Goal: Transaction & Acquisition: Purchase product/service

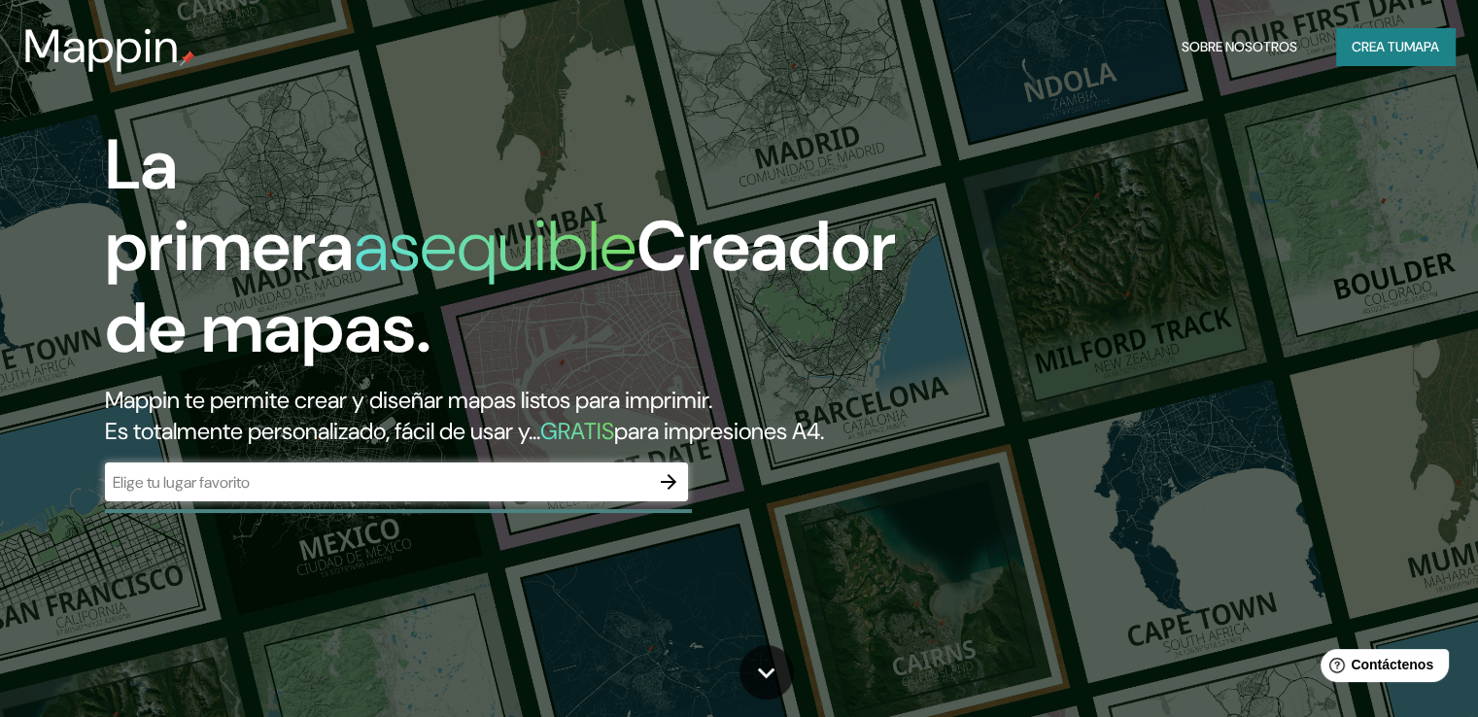
click at [259, 494] on input "text" at bounding box center [377, 482] width 544 height 22
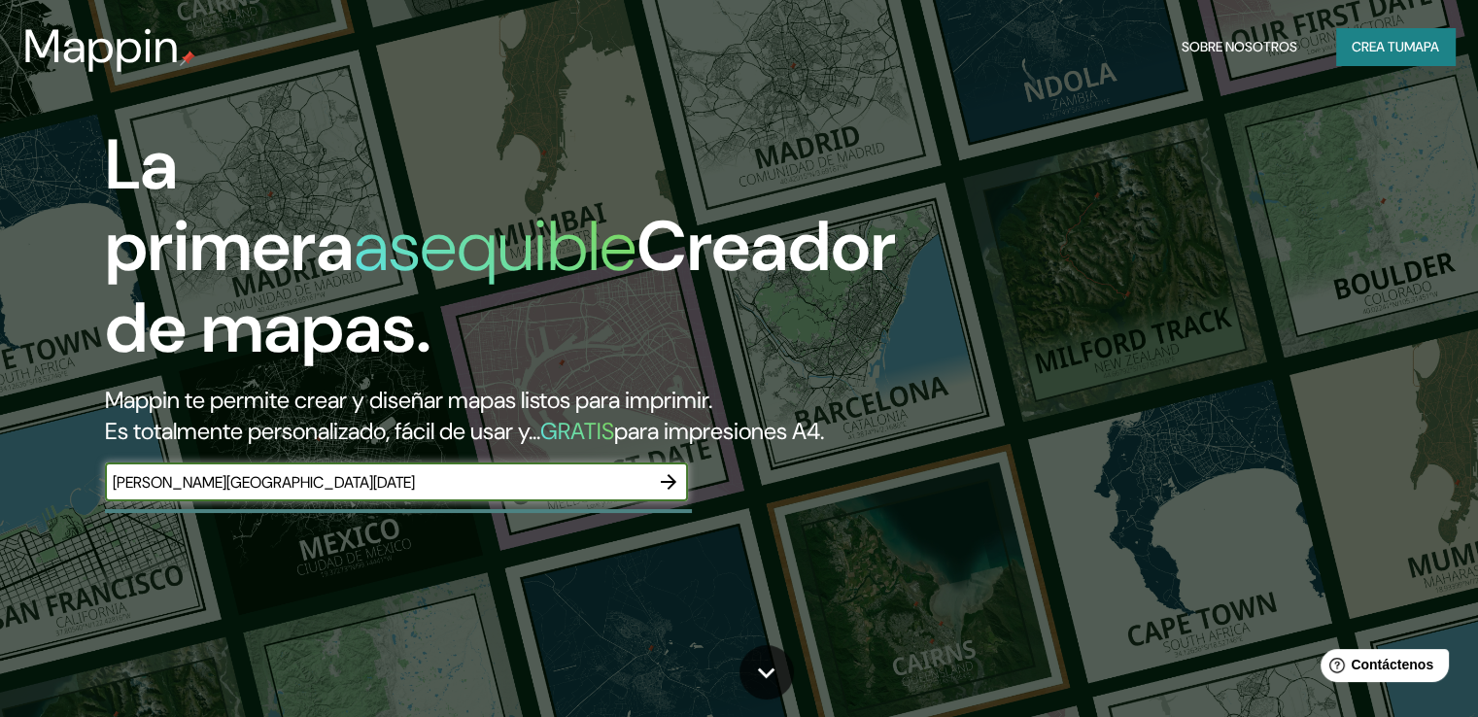
type input "[PERSON_NAME][GEOGRAPHIC_DATA][DATE]"
click at [674, 490] on icon "button" at bounding box center [669, 482] width 16 height 16
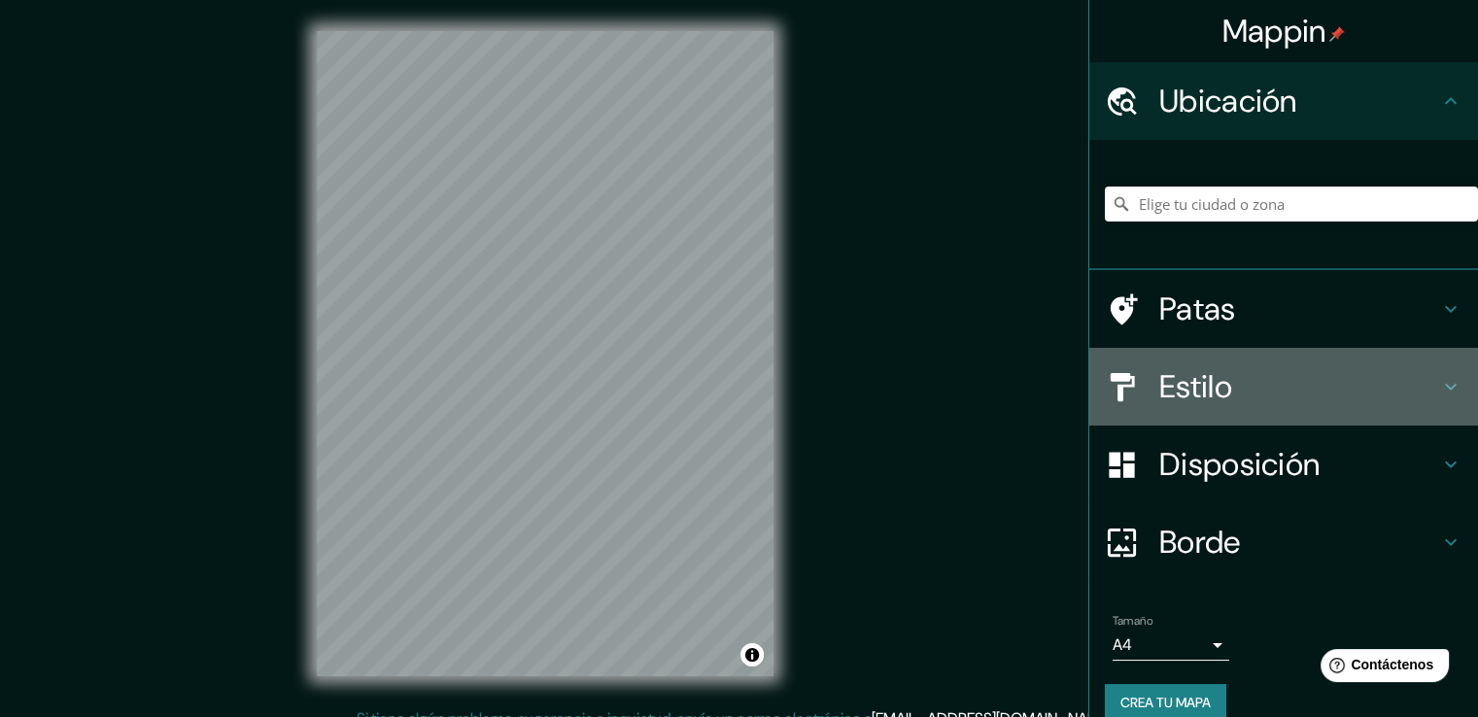
click at [1439, 386] on icon at bounding box center [1450, 386] width 23 height 23
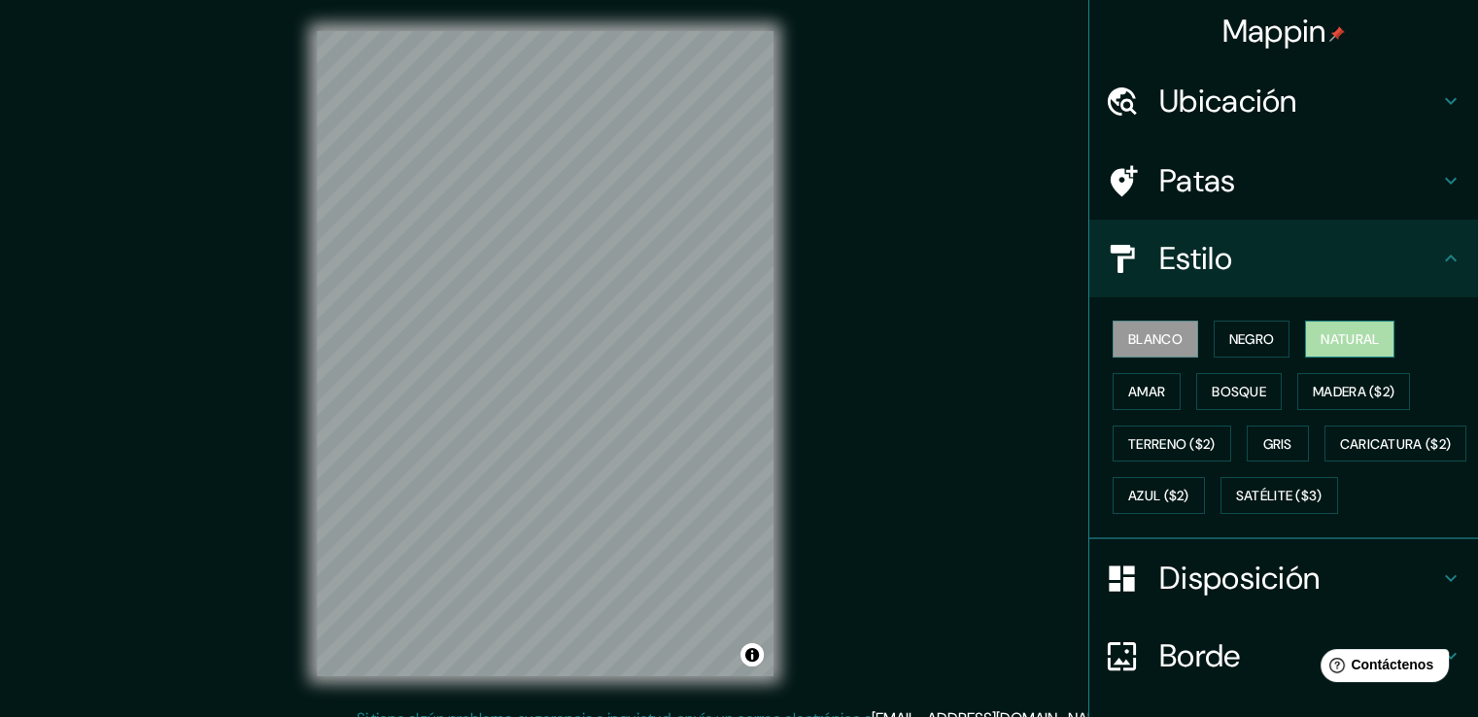
click at [1346, 332] on font "Natural" at bounding box center [1349, 338] width 58 height 17
click at [1275, 448] on font "Gris" at bounding box center [1277, 443] width 29 height 17
click at [1339, 338] on font "Natural" at bounding box center [1349, 338] width 58 height 17
click at [1441, 251] on icon at bounding box center [1450, 258] width 23 height 23
click at [1445, 260] on icon at bounding box center [1451, 258] width 12 height 7
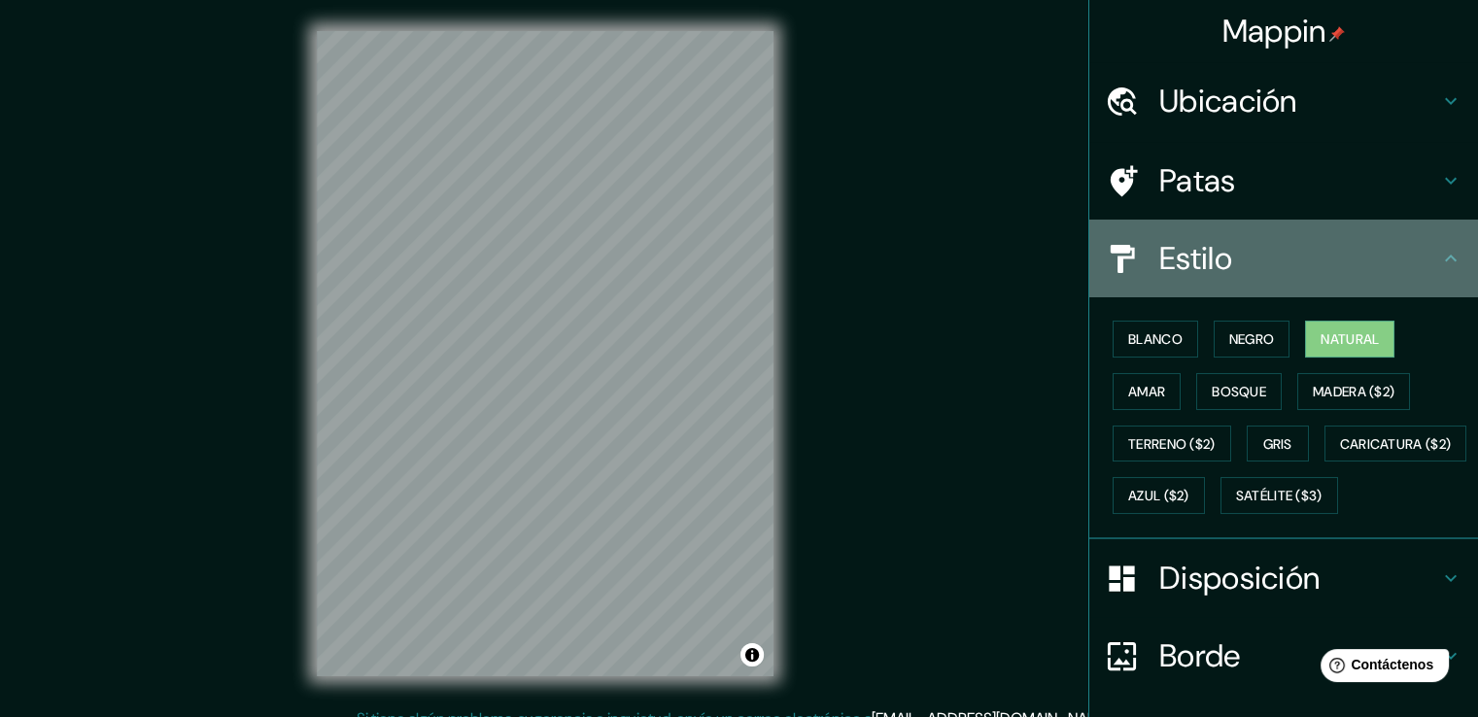
click at [1439, 258] on icon at bounding box center [1450, 258] width 23 height 23
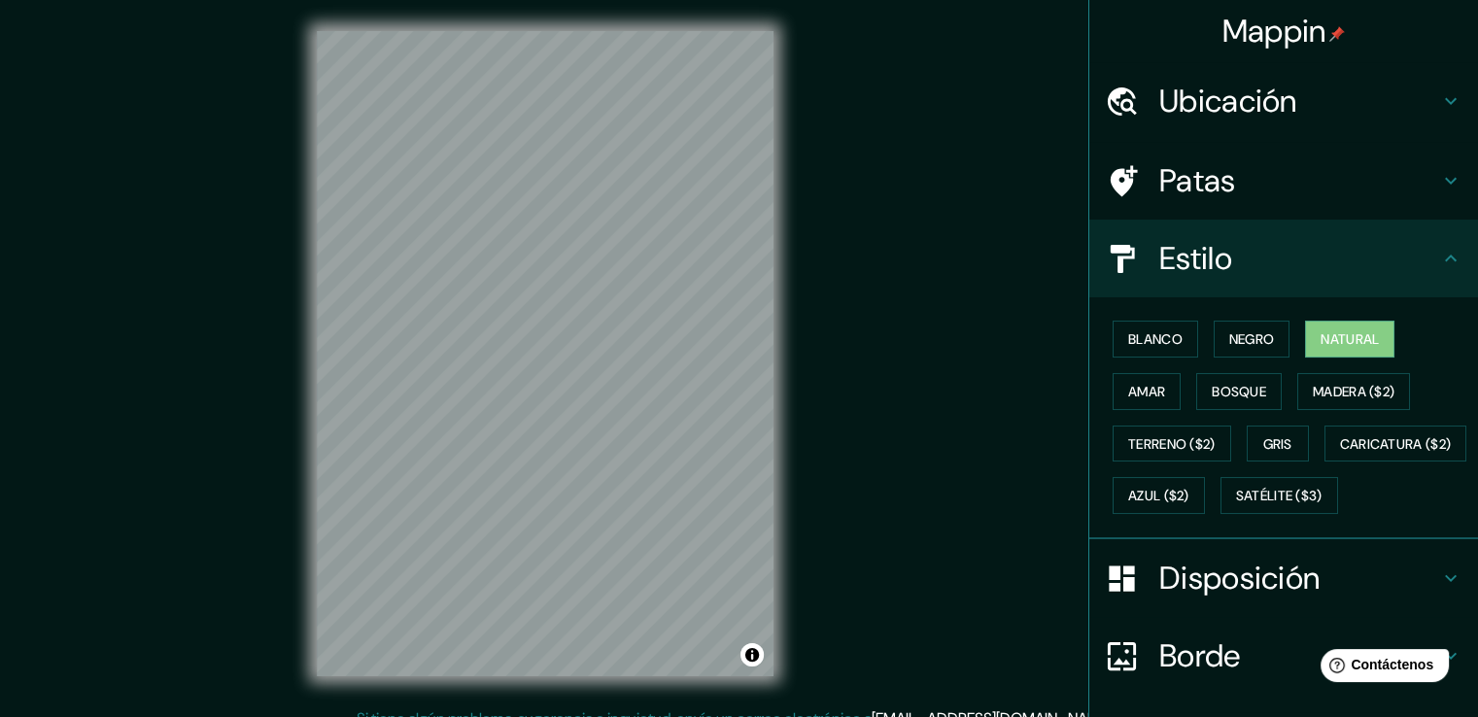
click at [1439, 180] on icon at bounding box center [1450, 180] width 23 height 23
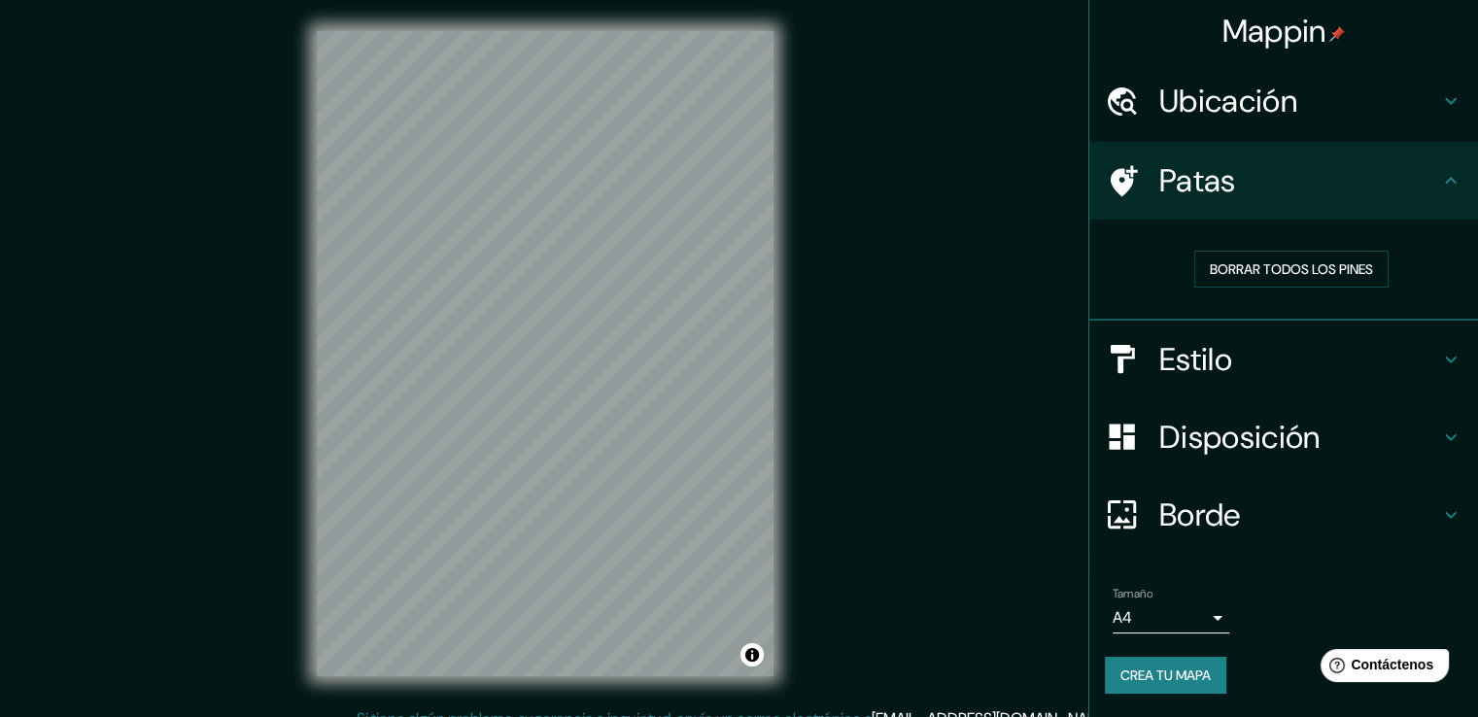
click at [1453, 99] on icon at bounding box center [1451, 101] width 12 height 7
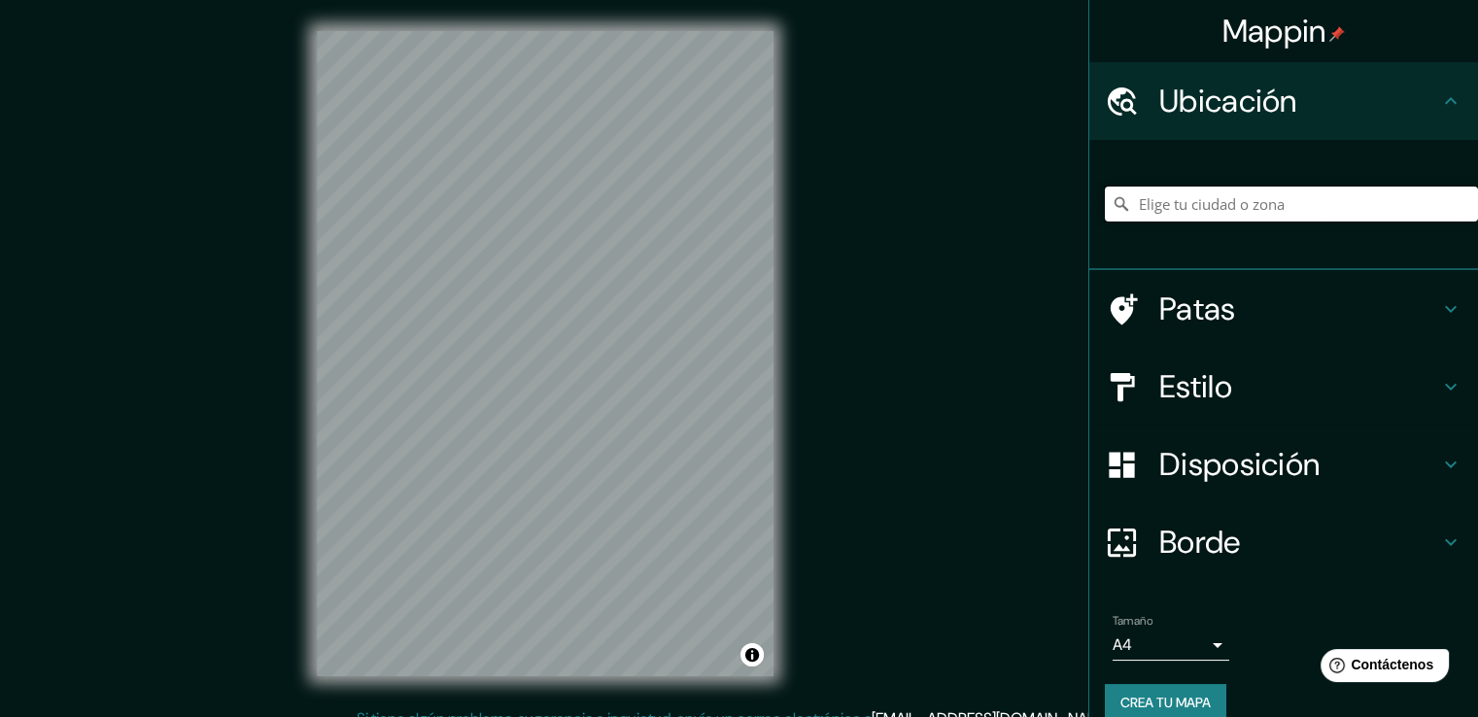
click at [1129, 203] on input "Elige tu ciudad o zona" at bounding box center [1291, 204] width 373 height 35
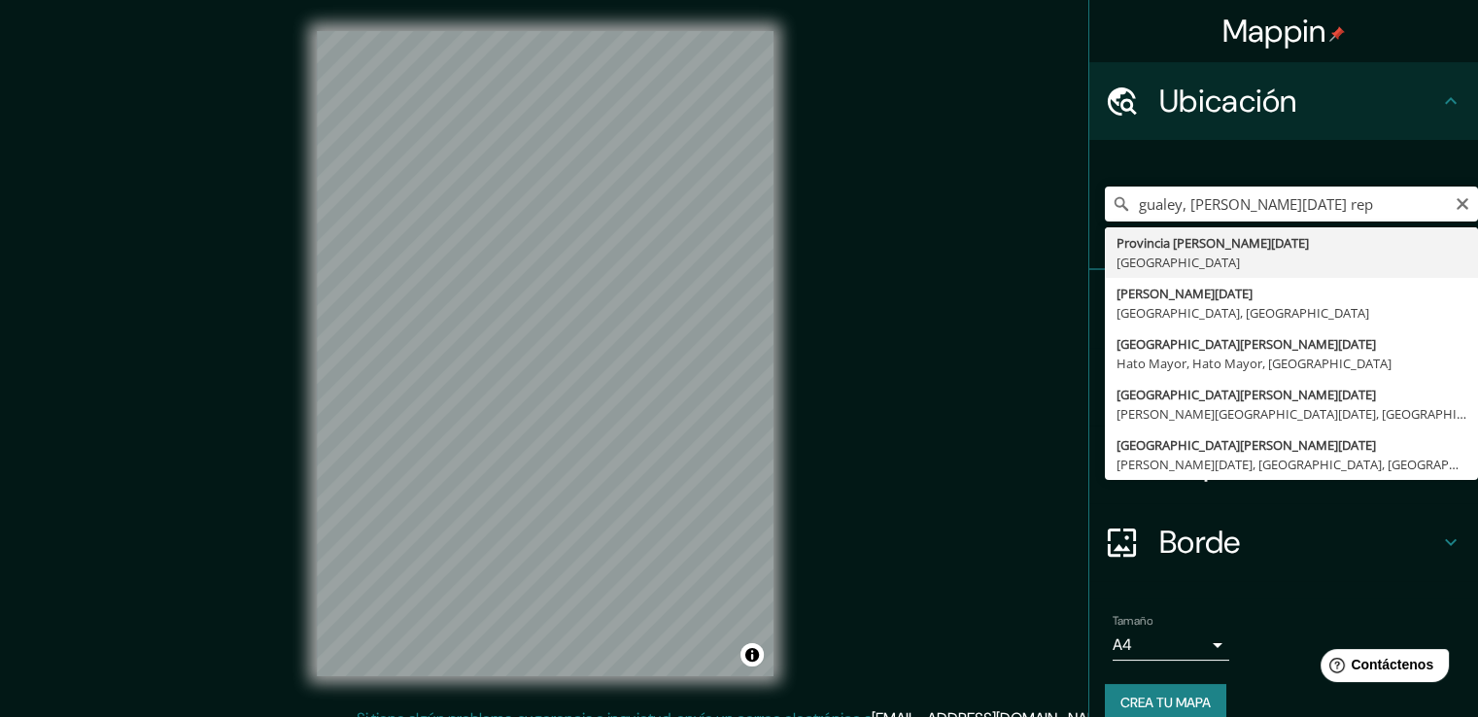
type input "Provincia [PERSON_NAME][DATE], [GEOGRAPHIC_DATA]"
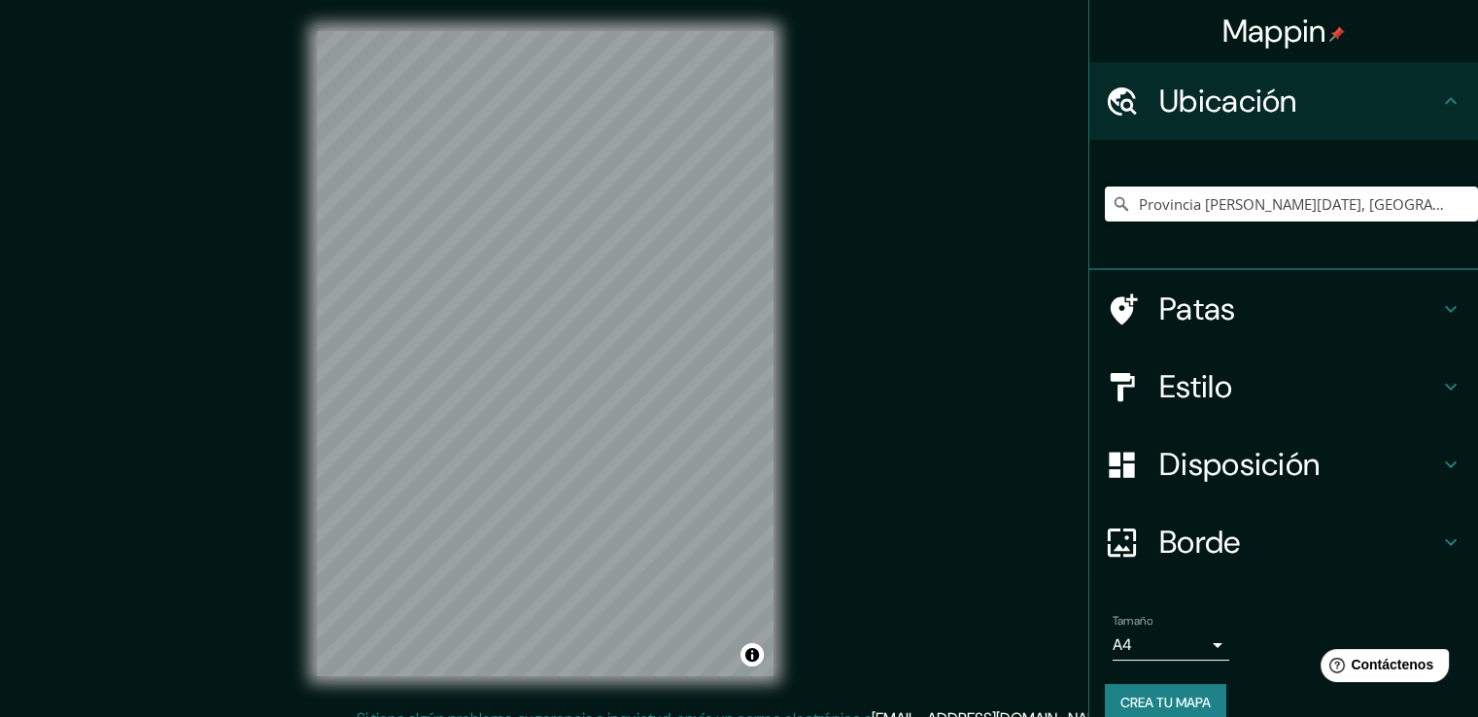
click at [1439, 536] on icon at bounding box center [1450, 541] width 23 height 23
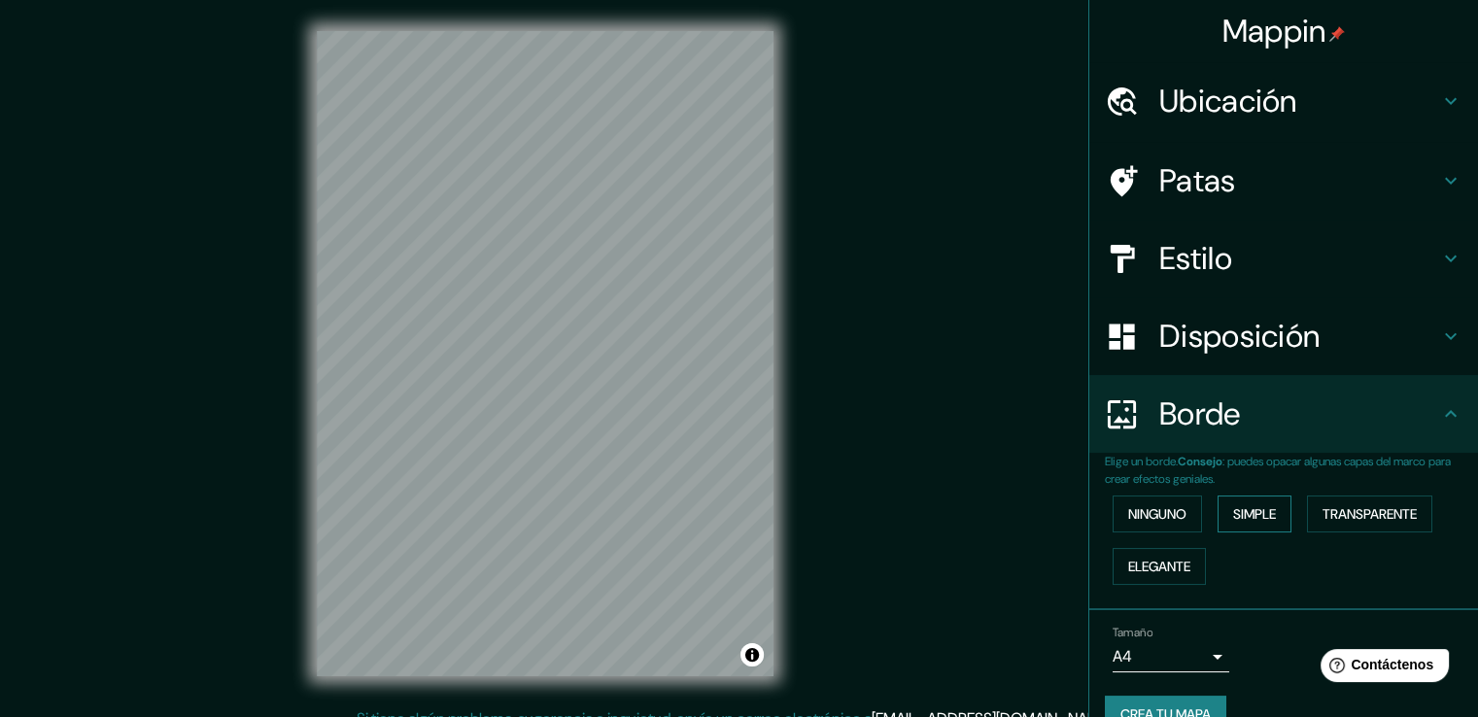
click at [1237, 514] on font "Simple" at bounding box center [1254, 513] width 43 height 17
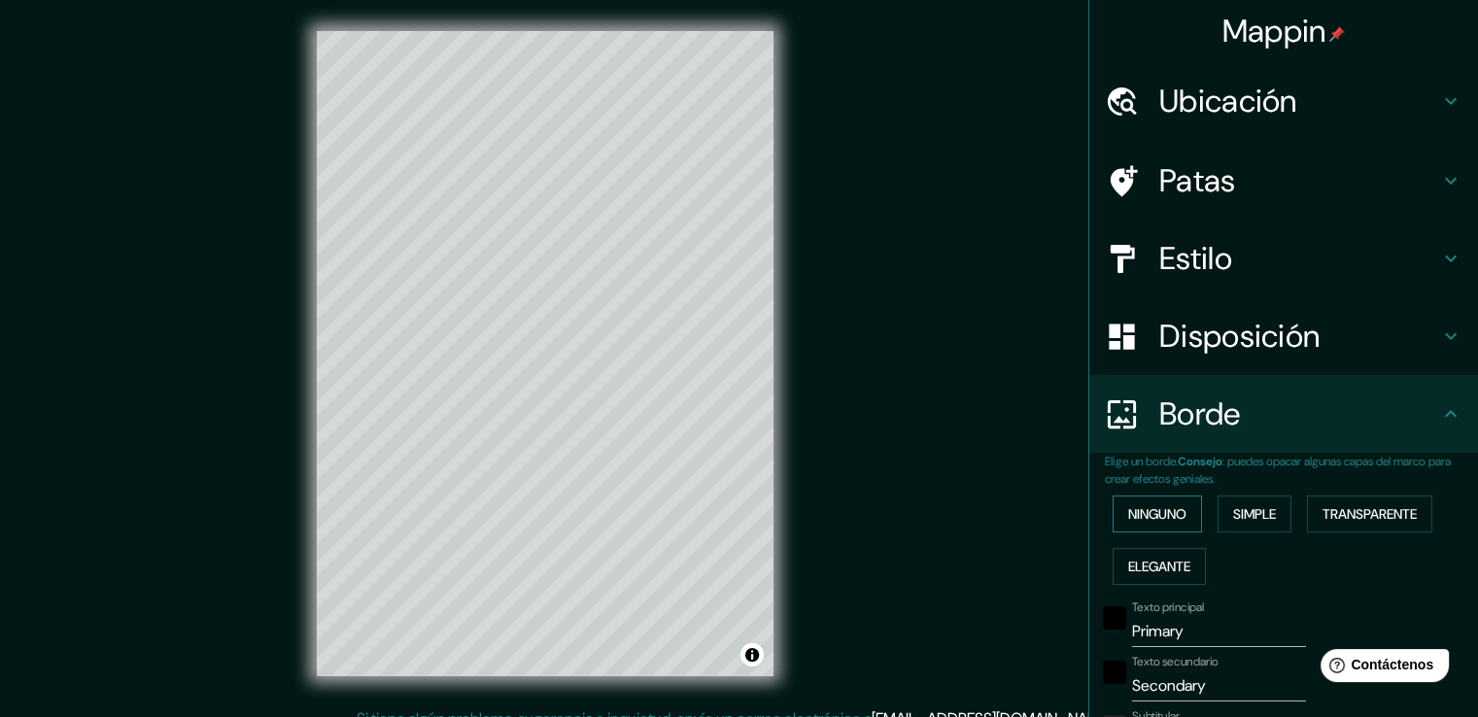
click at [1174, 514] on font "Ninguno" at bounding box center [1157, 513] width 58 height 17
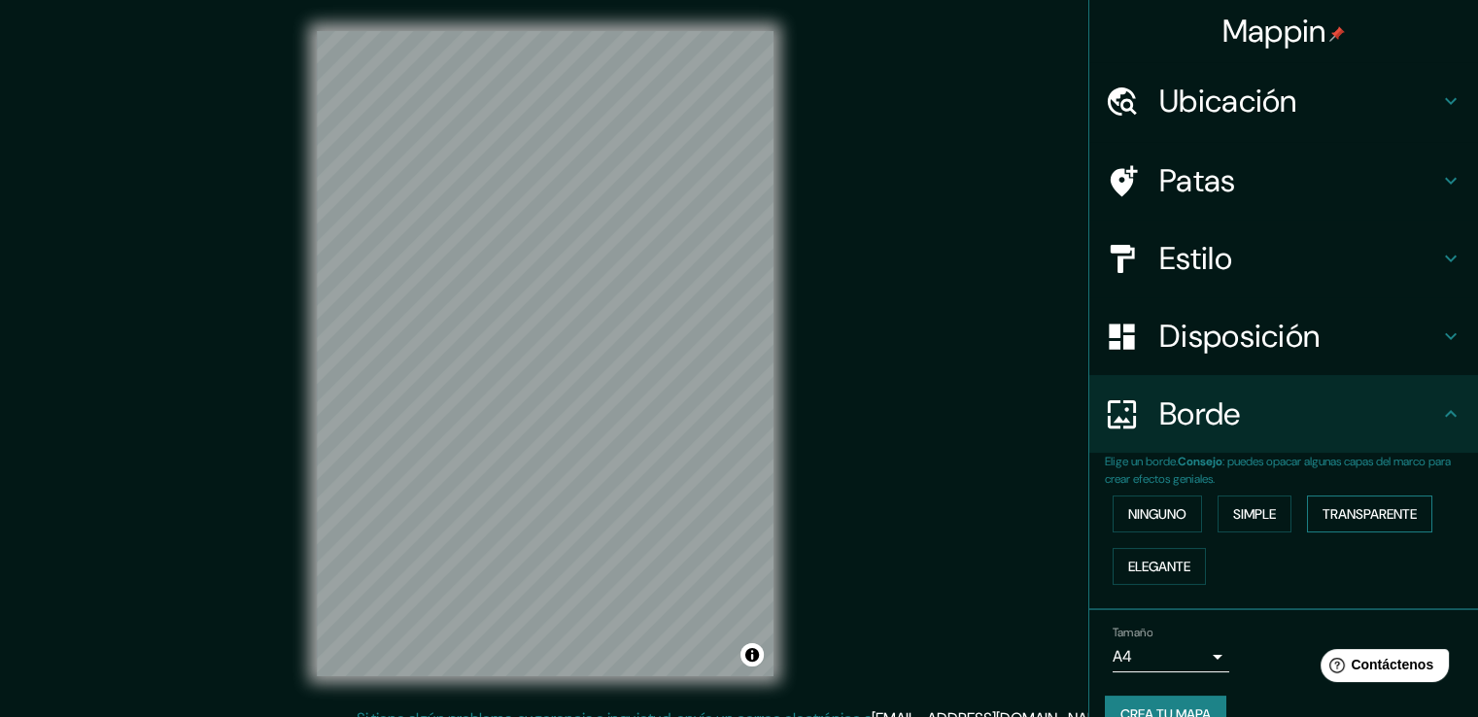
click at [1359, 510] on font "Transparente" at bounding box center [1369, 513] width 94 height 17
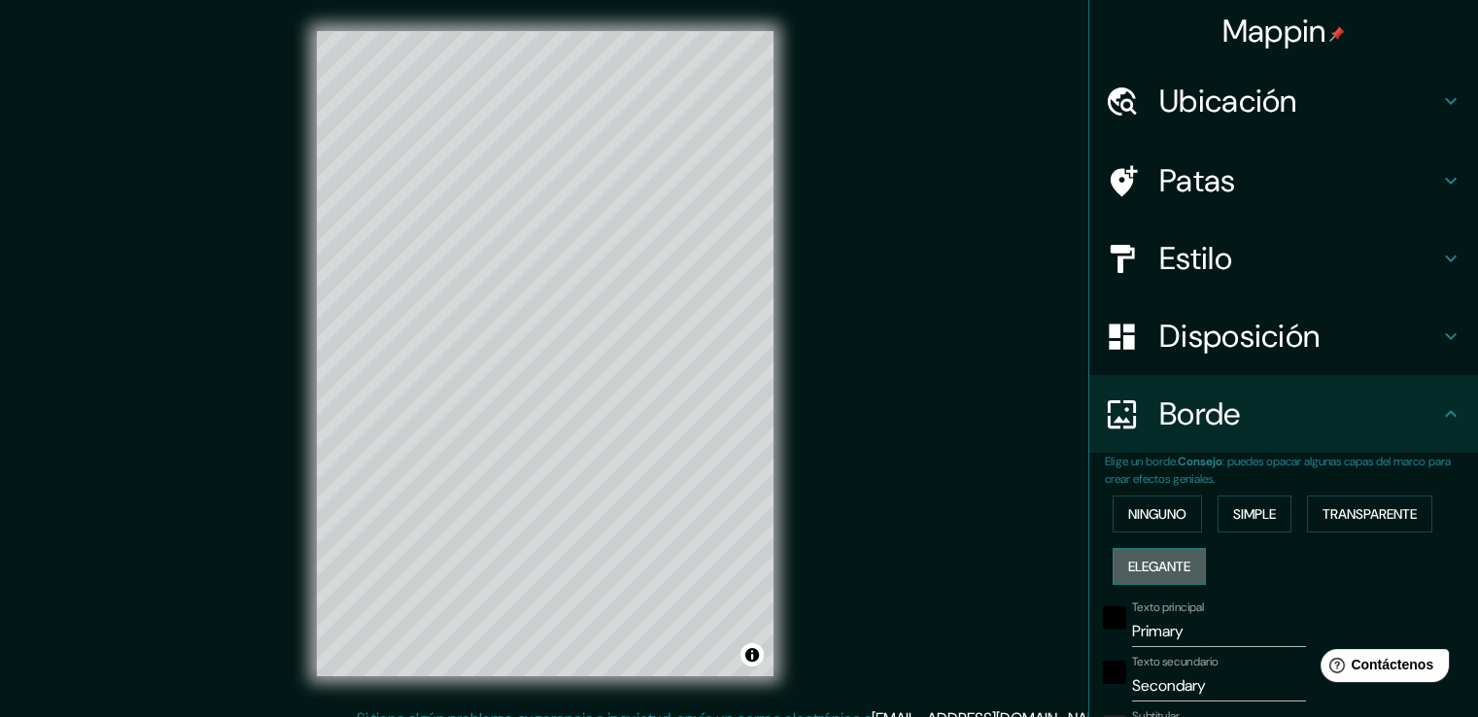
click at [1153, 574] on font "Elegante" at bounding box center [1159, 566] width 62 height 25
click at [1139, 519] on font "Ninguno" at bounding box center [1157, 513] width 58 height 17
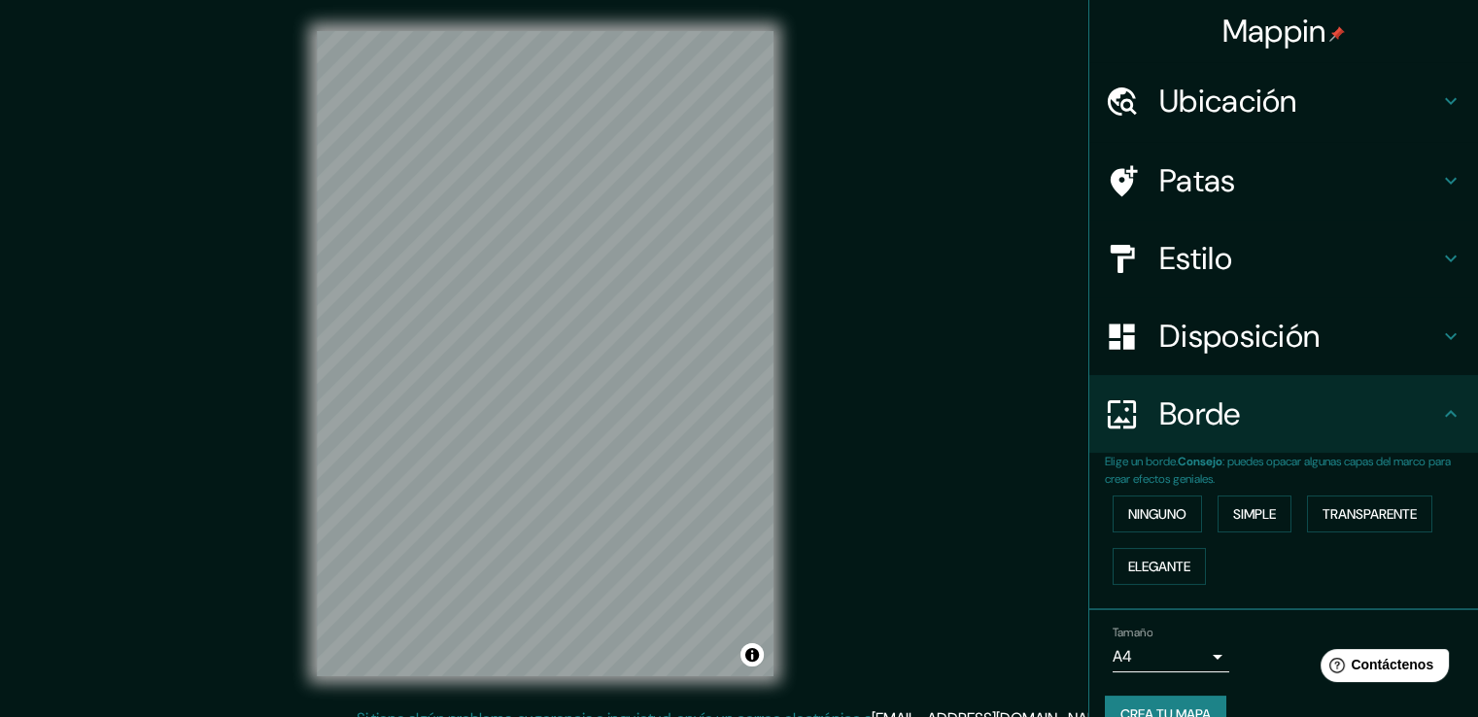
click at [1439, 413] on icon at bounding box center [1450, 413] width 23 height 23
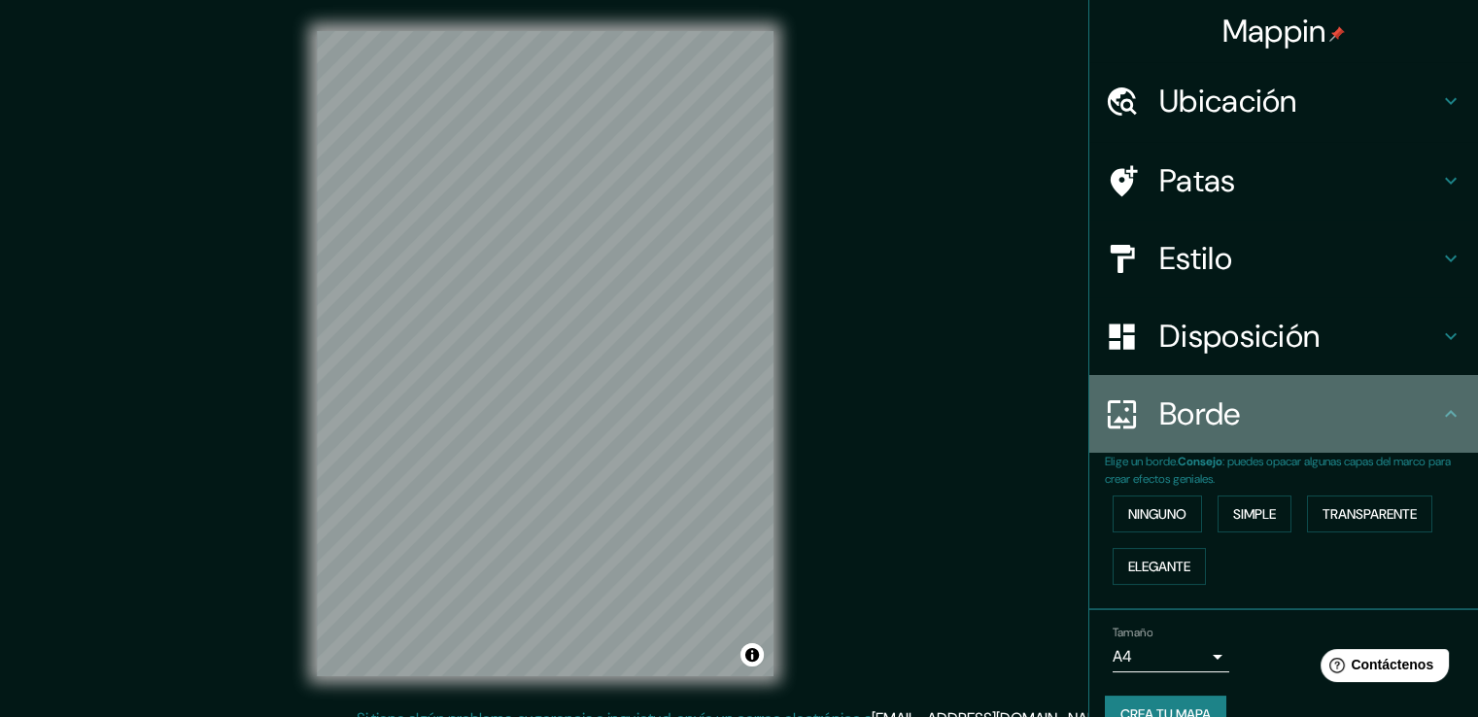
click at [1439, 419] on icon at bounding box center [1450, 413] width 23 height 23
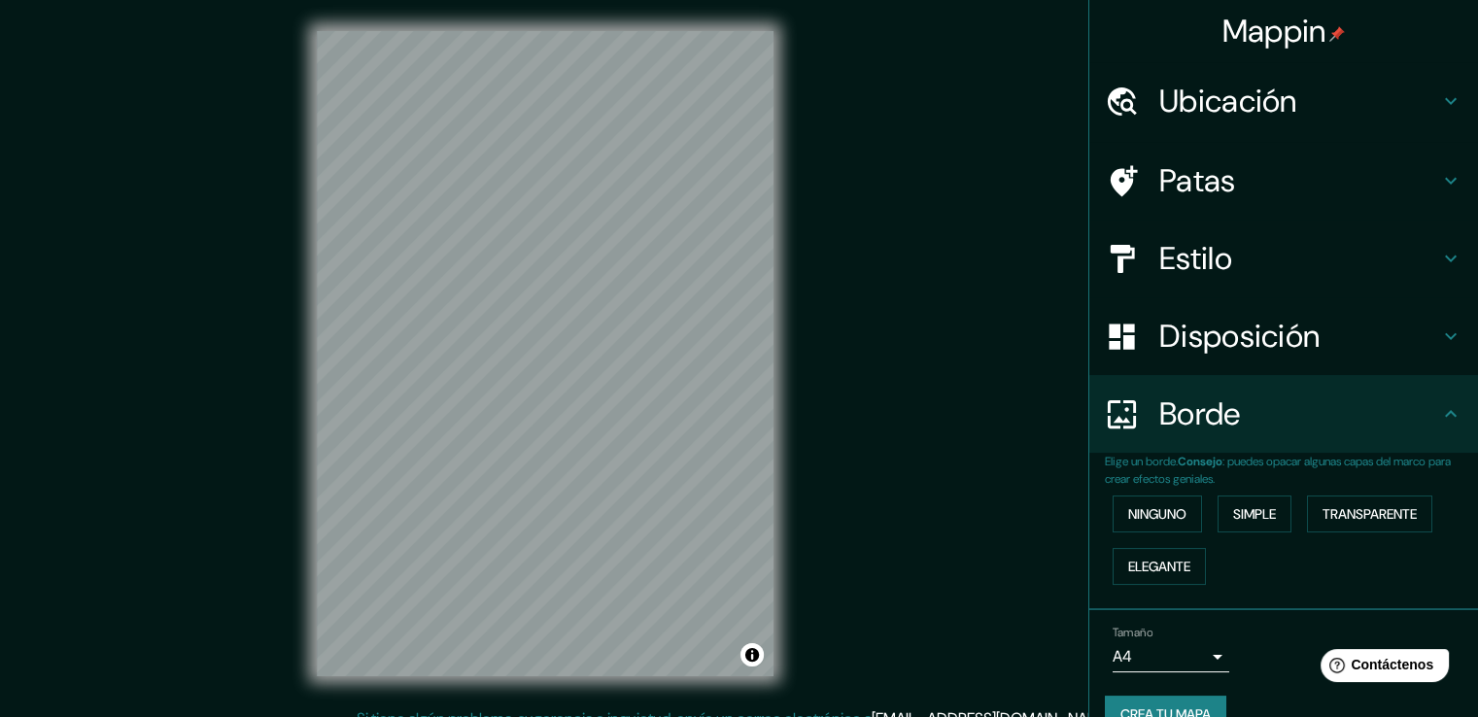
click at [1445, 334] on icon at bounding box center [1451, 336] width 12 height 7
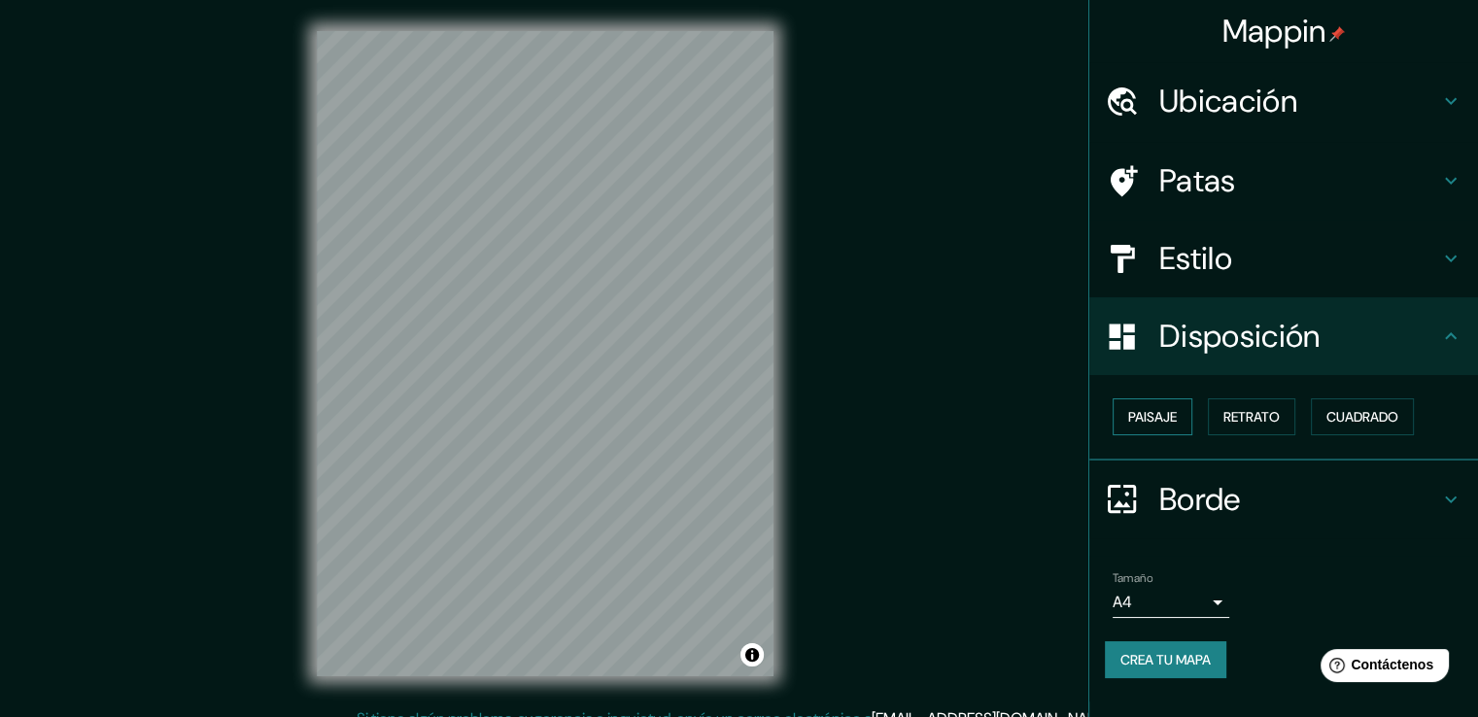
click at [1142, 414] on font "Paisaje" at bounding box center [1152, 416] width 49 height 17
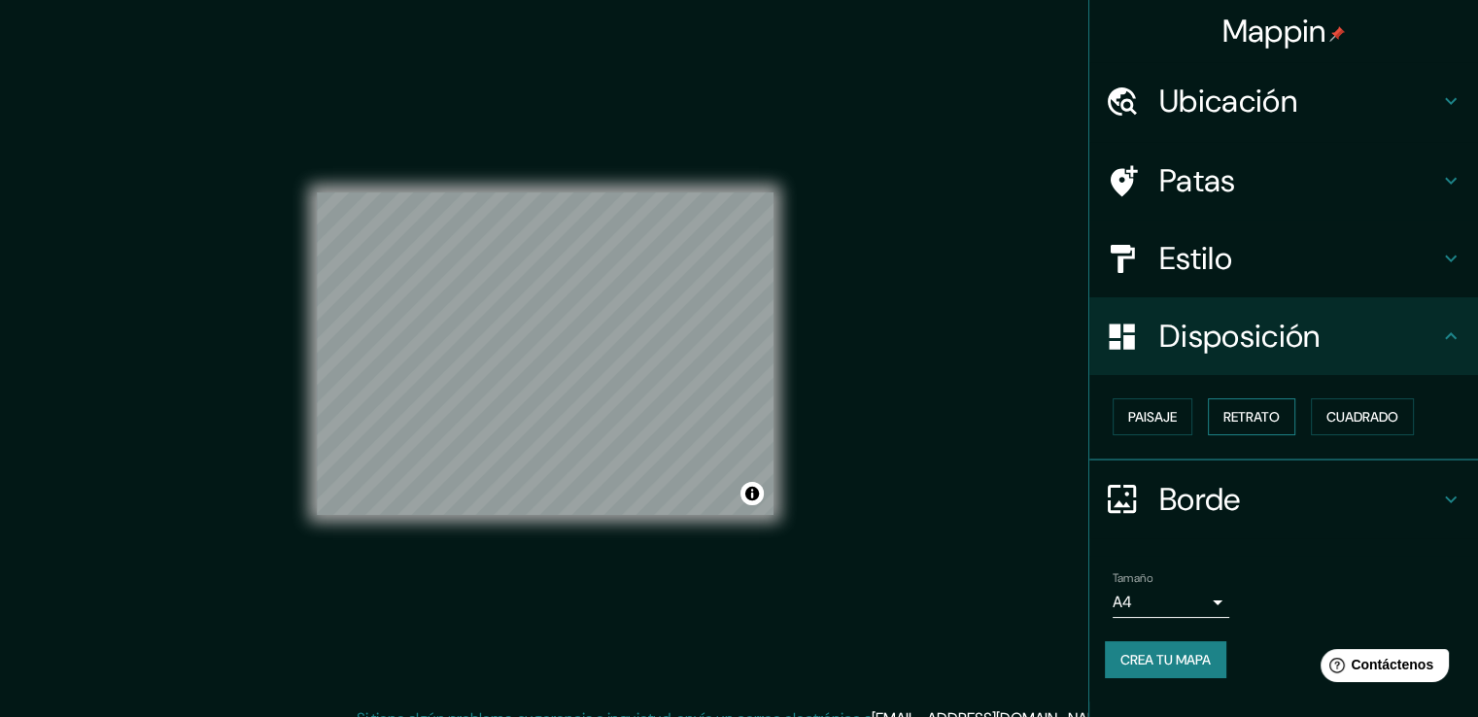
click at [1251, 408] on font "Retrato" at bounding box center [1251, 416] width 56 height 17
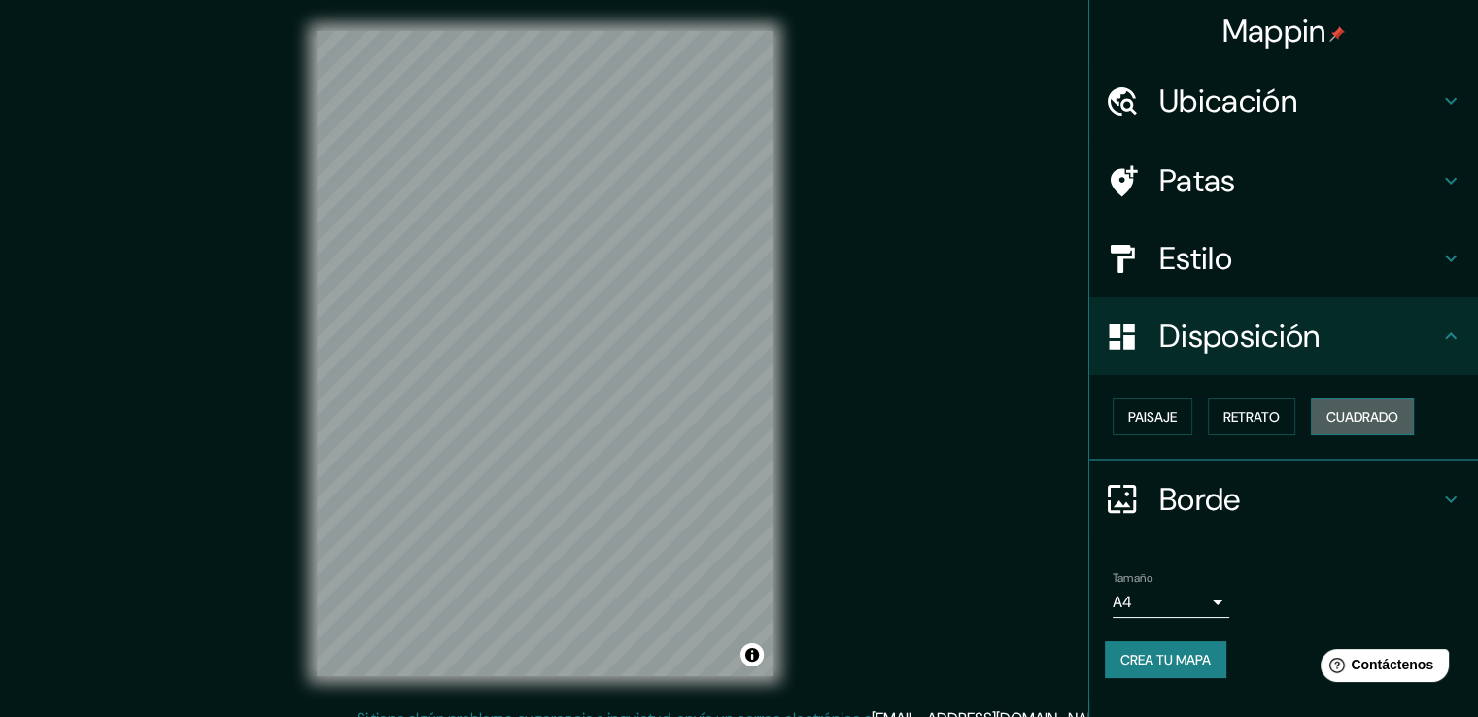
click at [1381, 409] on font "Cuadrado" at bounding box center [1362, 416] width 72 height 17
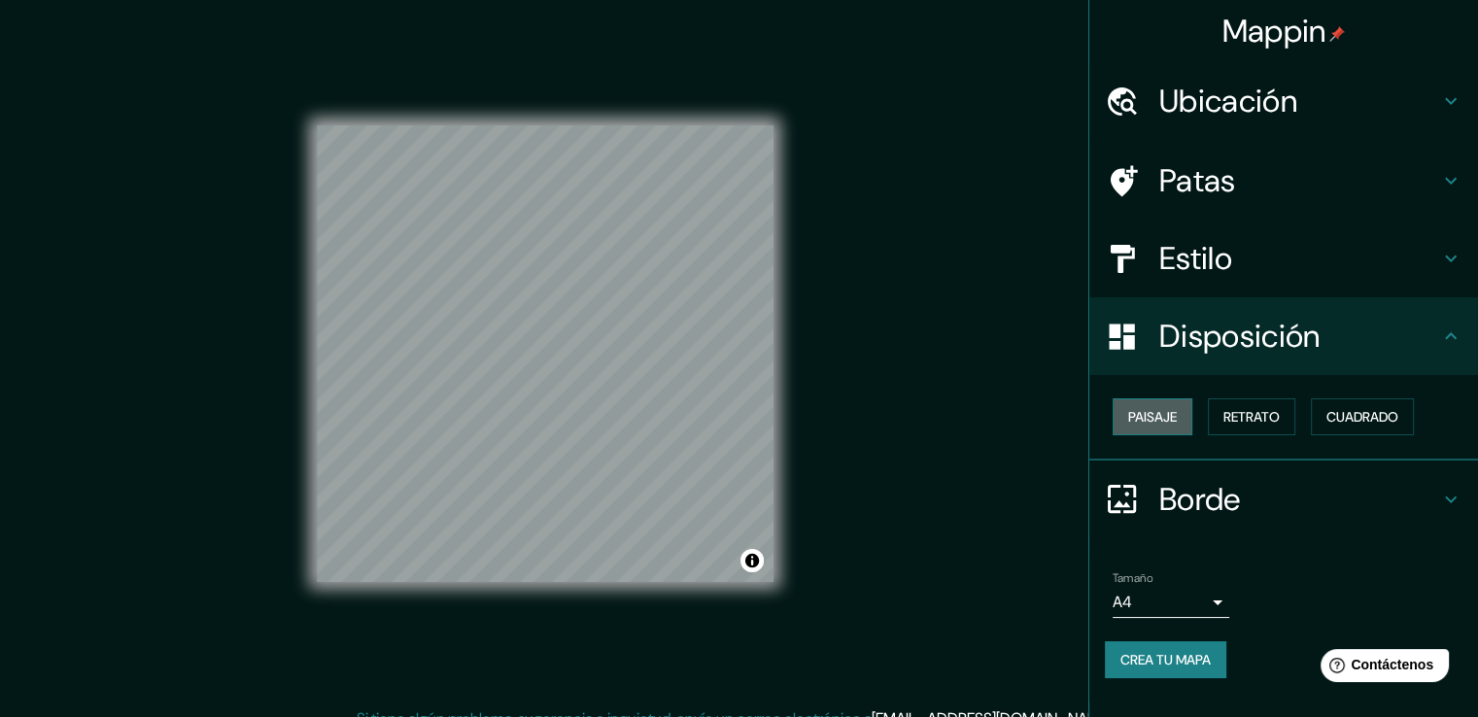
click at [1170, 408] on font "Paisaje" at bounding box center [1152, 416] width 49 height 17
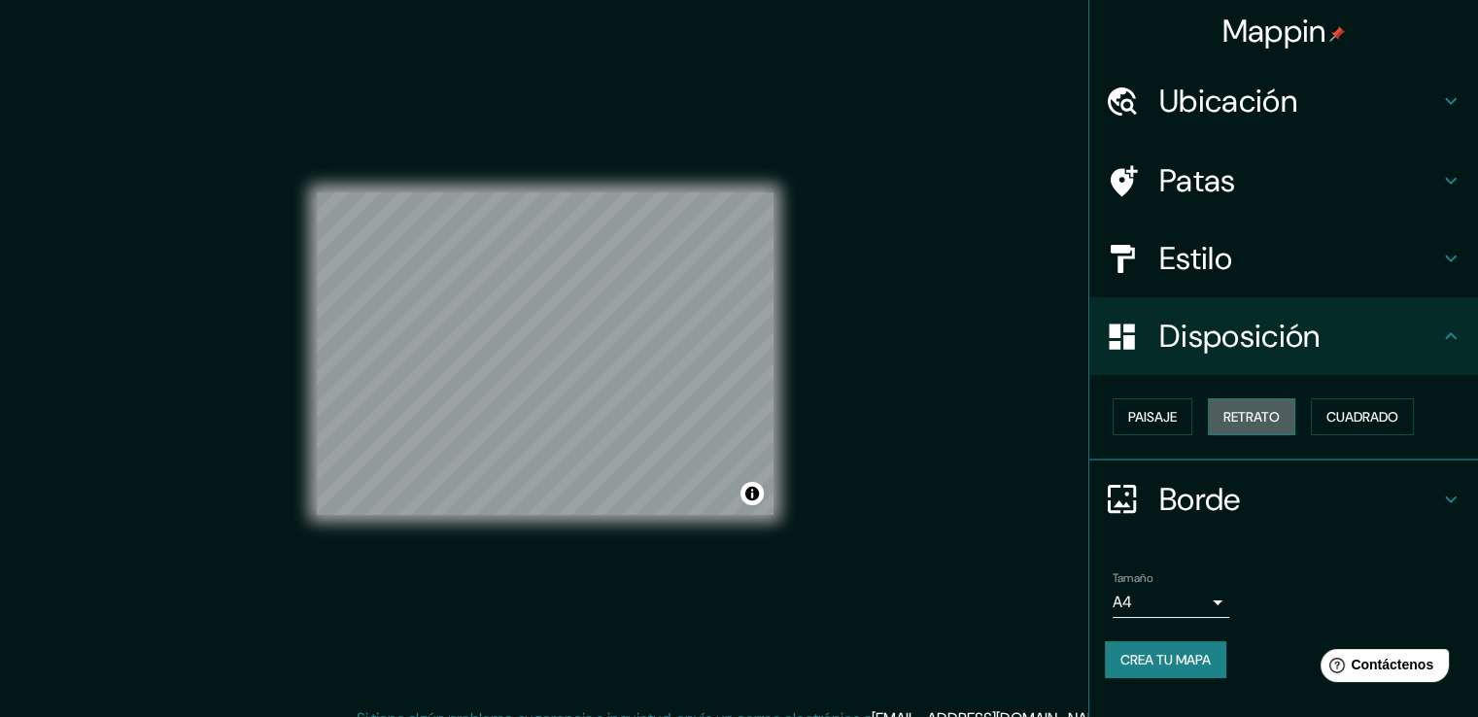
click at [1279, 409] on font "Retrato" at bounding box center [1251, 416] width 56 height 17
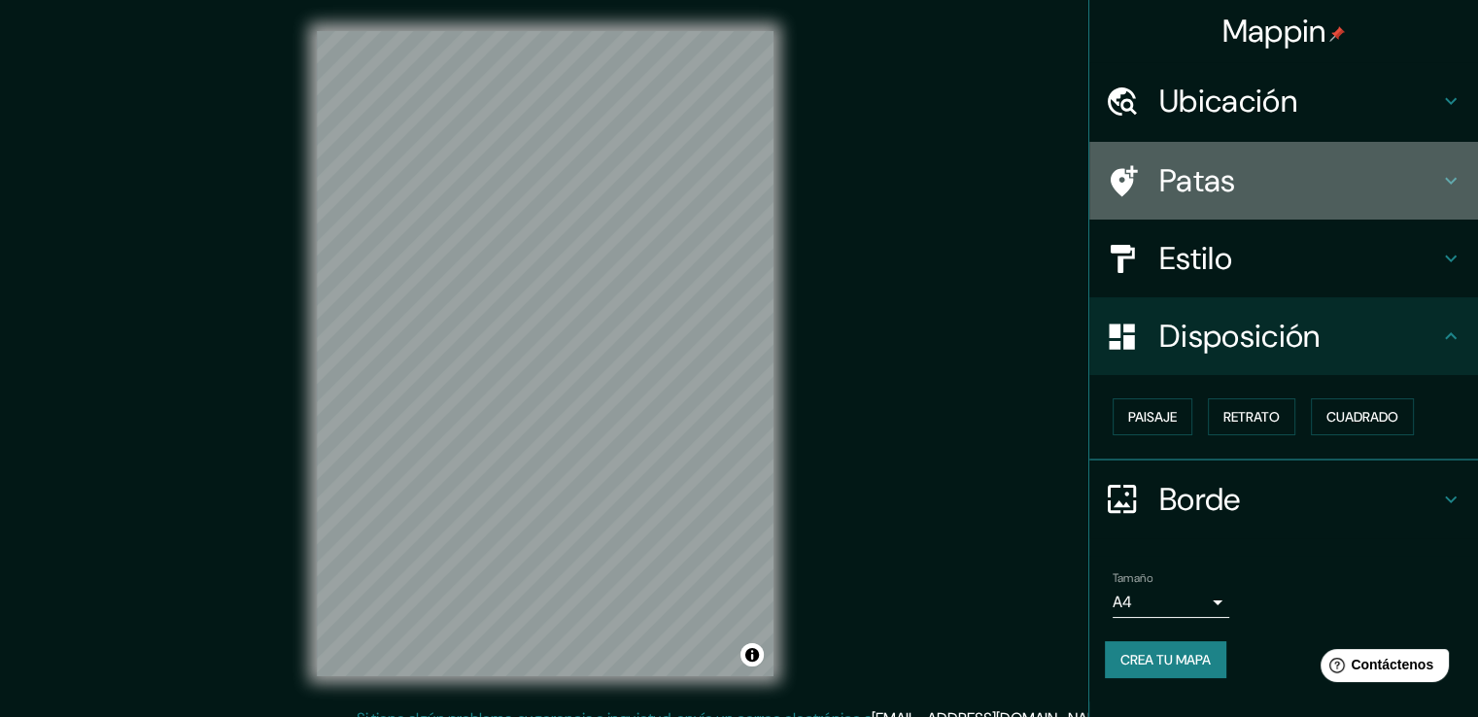
click at [1457, 170] on icon at bounding box center [1450, 180] width 23 height 23
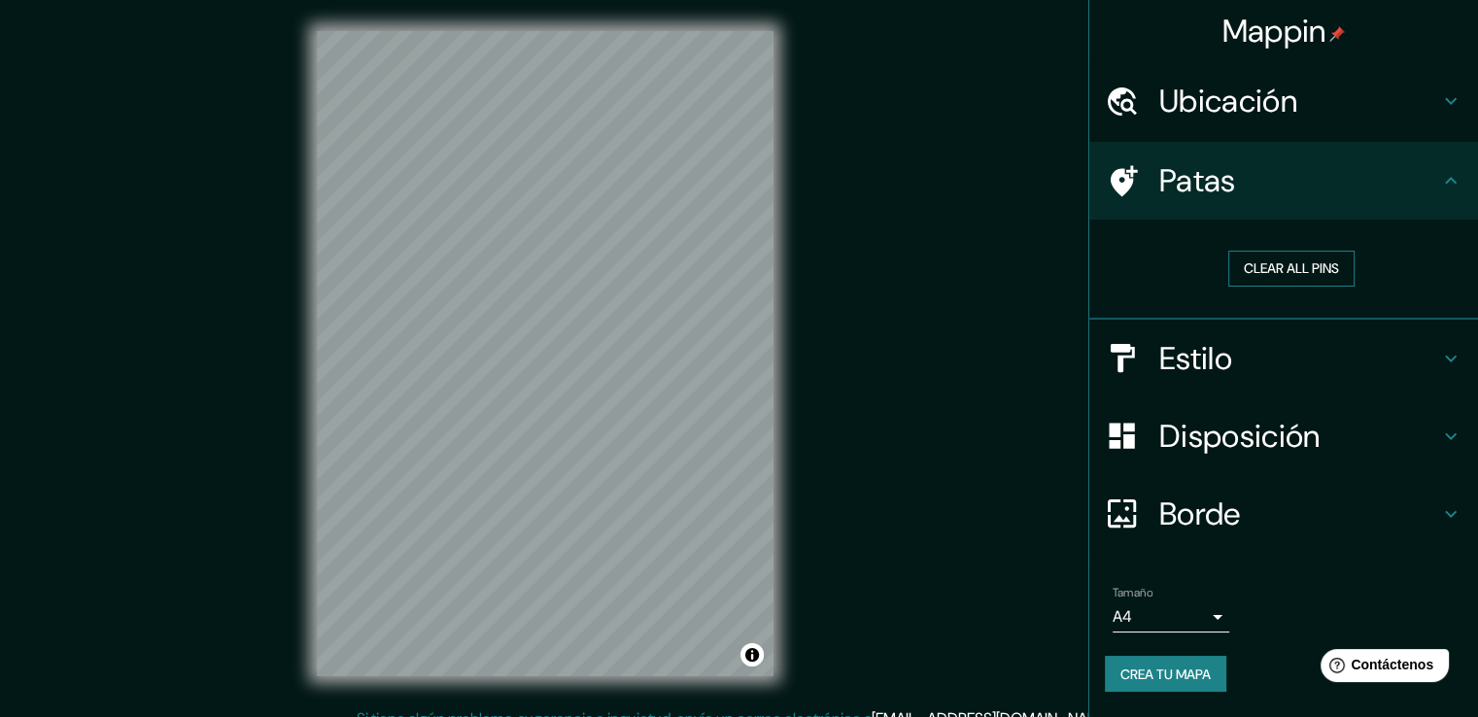
click at [1289, 273] on button "Clear all pins" at bounding box center [1291, 269] width 126 height 36
click at [1240, 265] on button "Clear all pins" at bounding box center [1291, 269] width 126 height 36
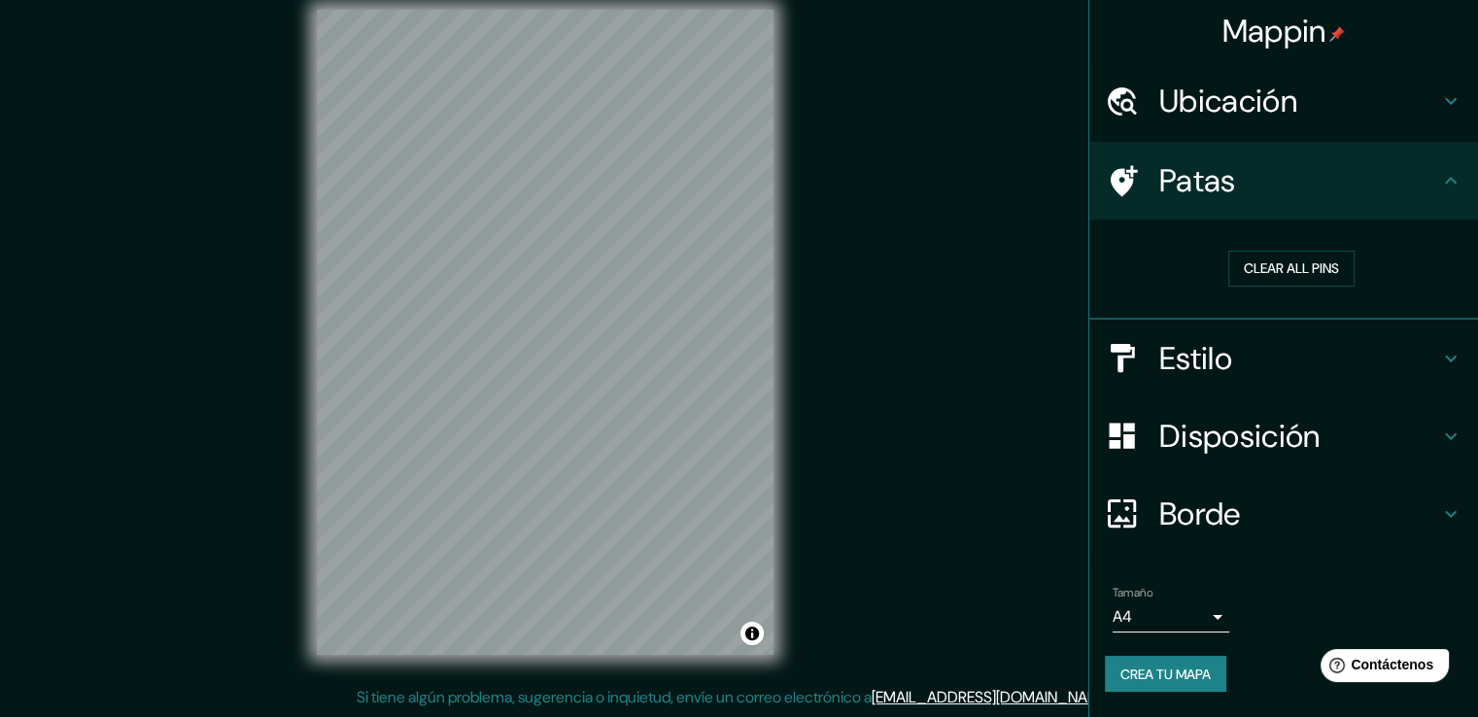
click at [1452, 352] on icon at bounding box center [1450, 358] width 23 height 23
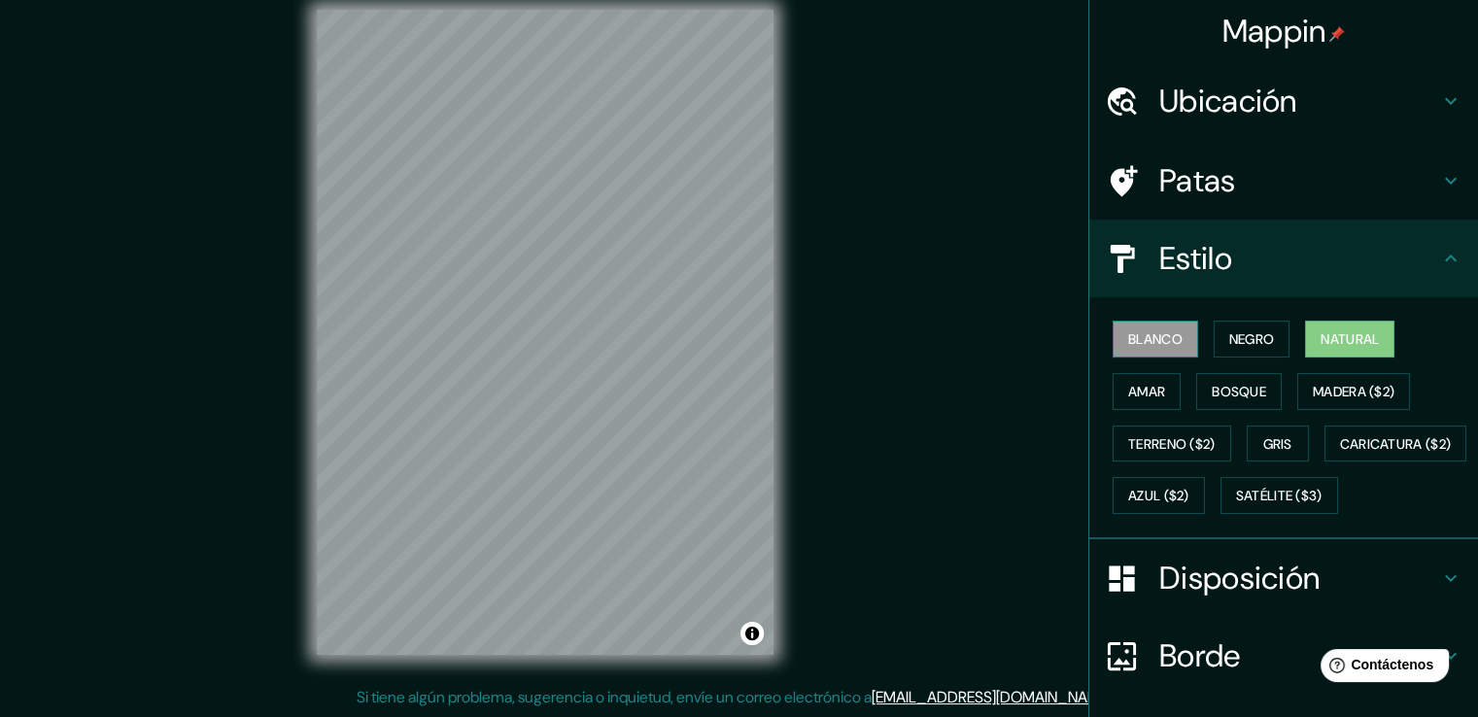
click at [1128, 336] on font "Blanco" at bounding box center [1155, 338] width 54 height 17
click at [1142, 392] on font "Amar" at bounding box center [1146, 391] width 37 height 17
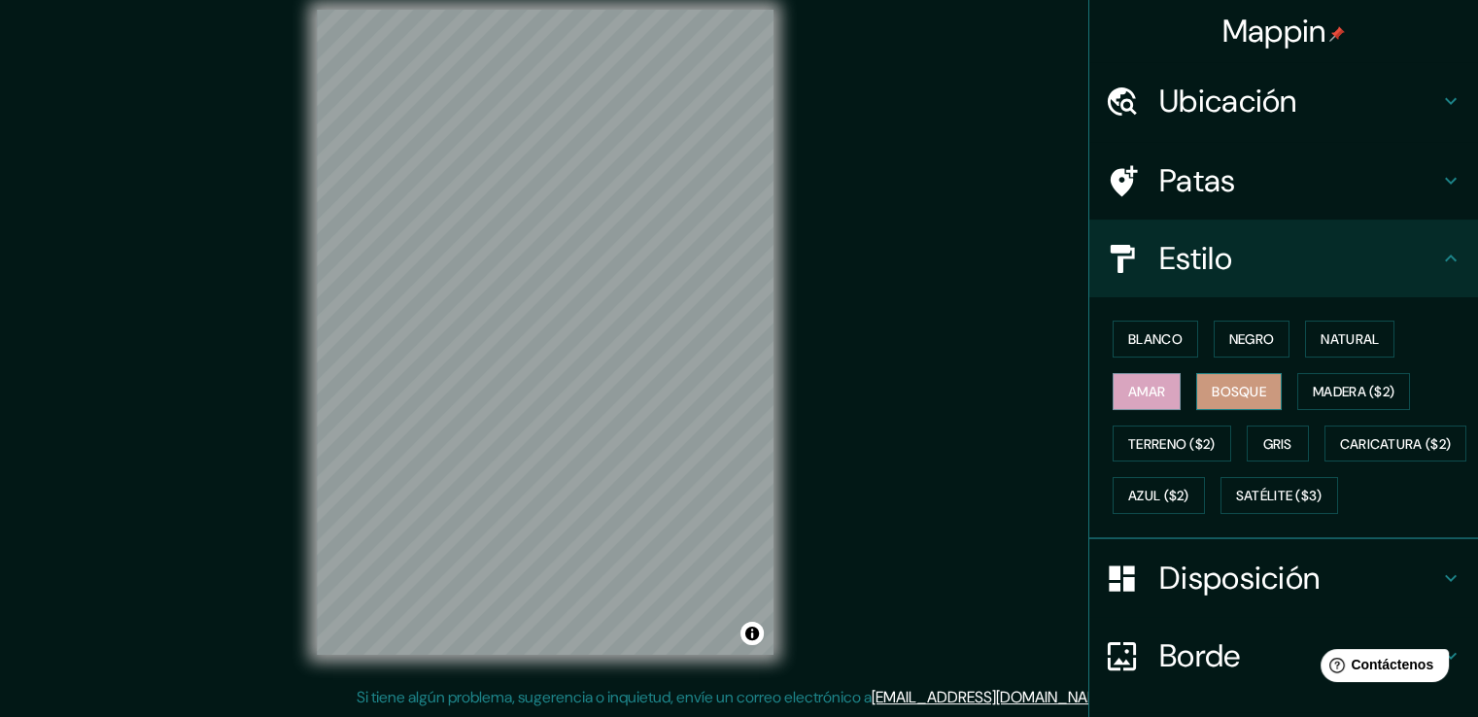
click at [1224, 387] on font "Bosque" at bounding box center [1238, 391] width 54 height 17
click at [1144, 444] on font "Terreno ($2)" at bounding box center [1171, 443] width 87 height 17
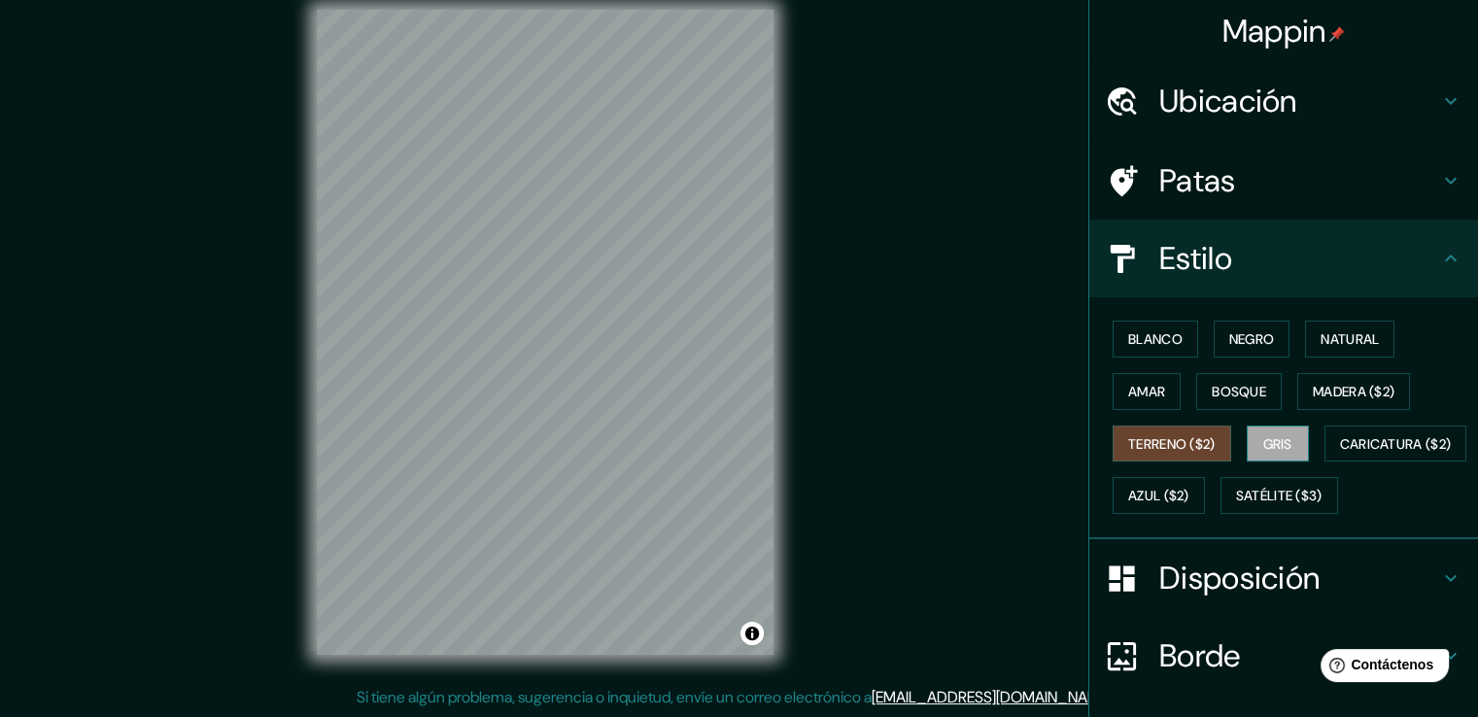
click at [1290, 440] on button "Gris" at bounding box center [1277, 444] width 62 height 37
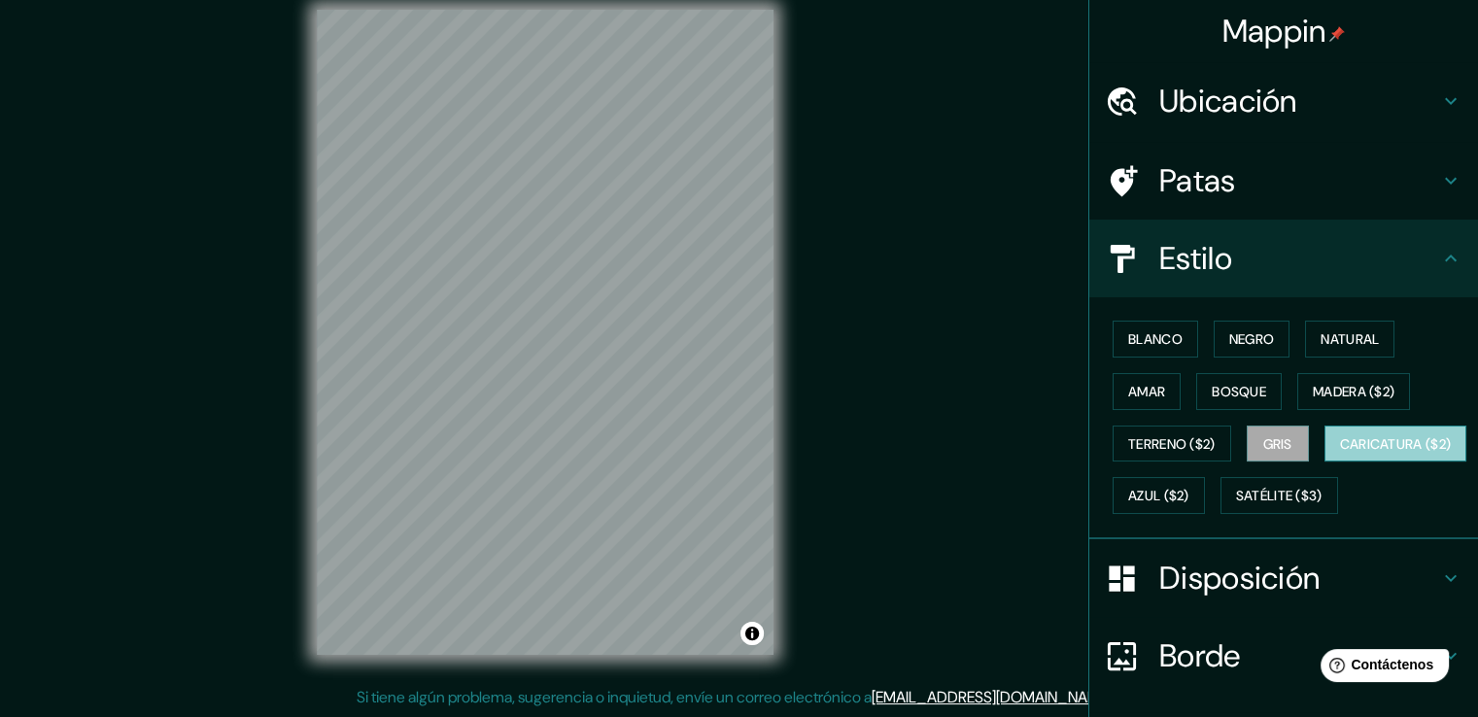
click at [1340, 453] on font "Caricatura ($2)" at bounding box center [1396, 443] width 112 height 17
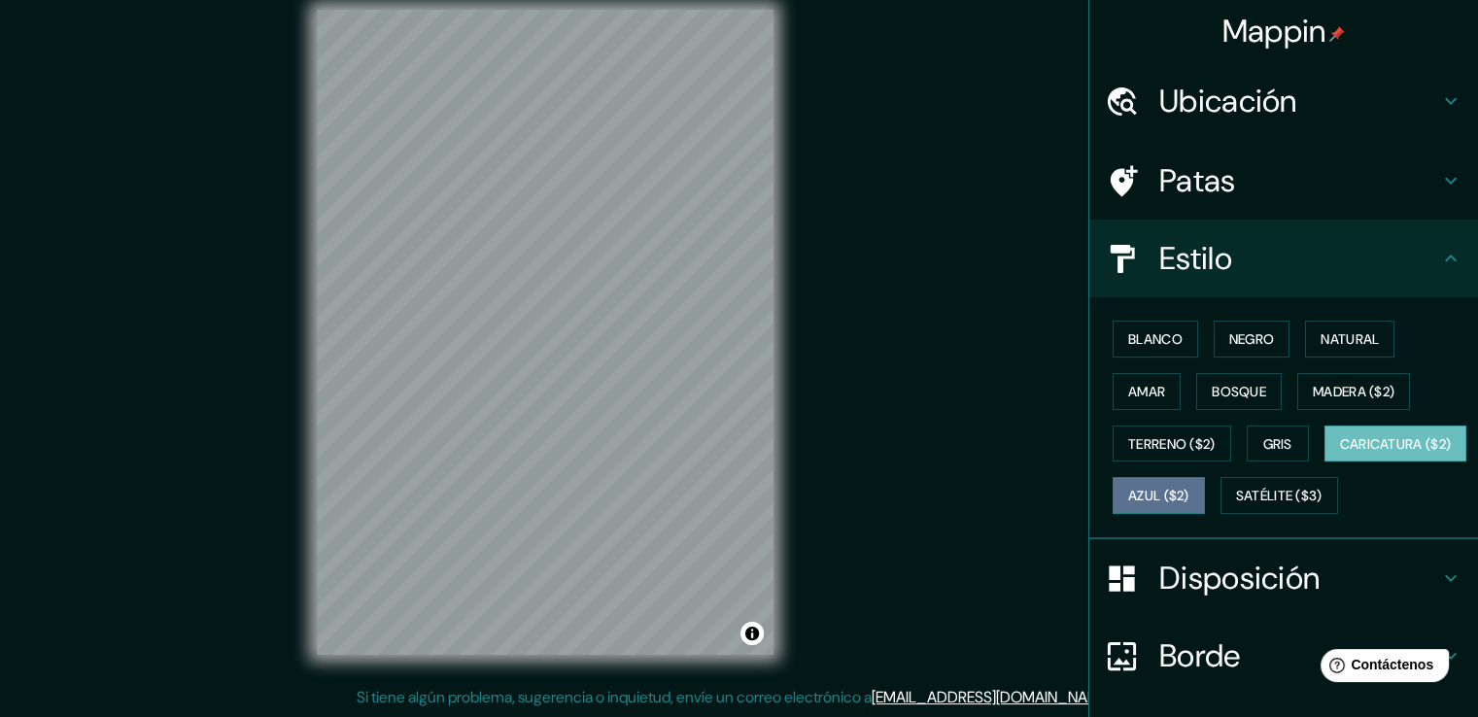
click at [1189, 491] on font "Azul ($2)" at bounding box center [1158, 496] width 61 height 17
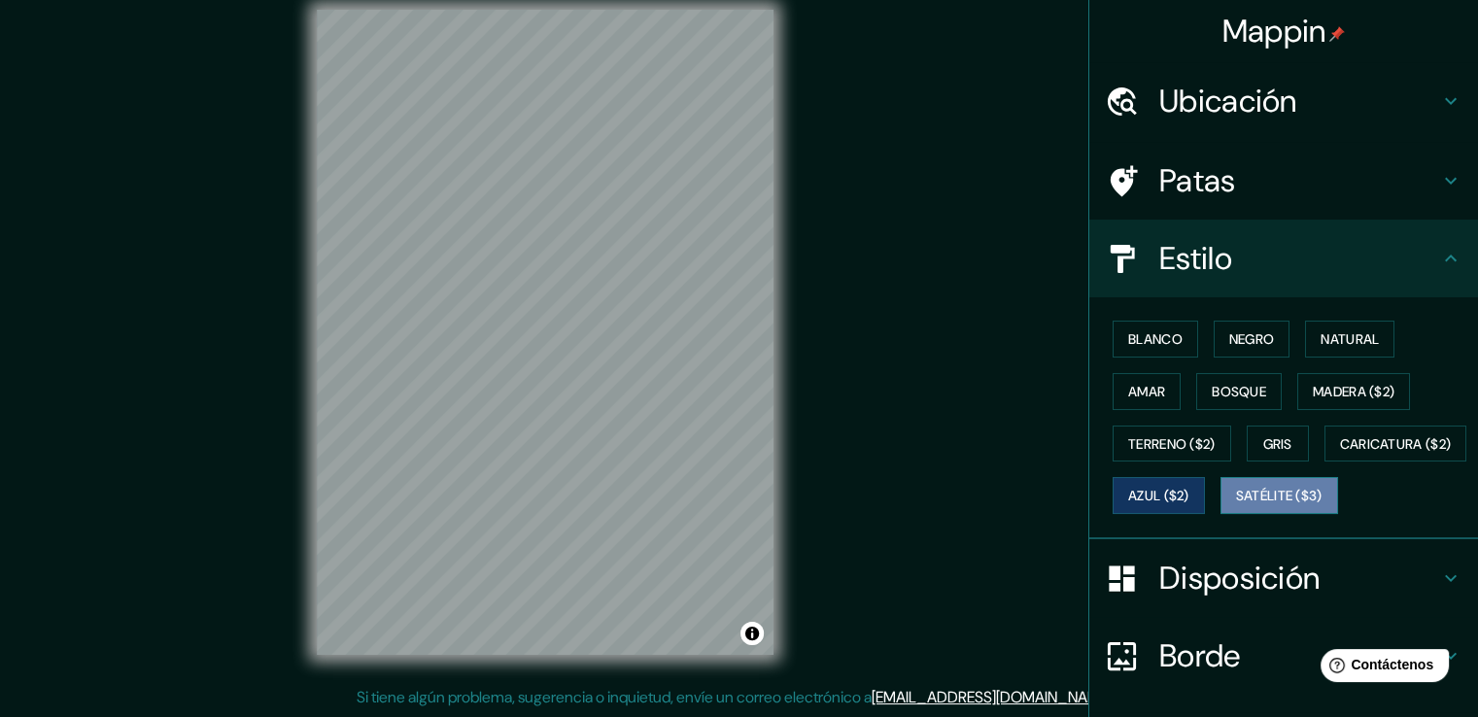
click at [1236, 505] on font "Satélite ($3)" at bounding box center [1279, 496] width 86 height 17
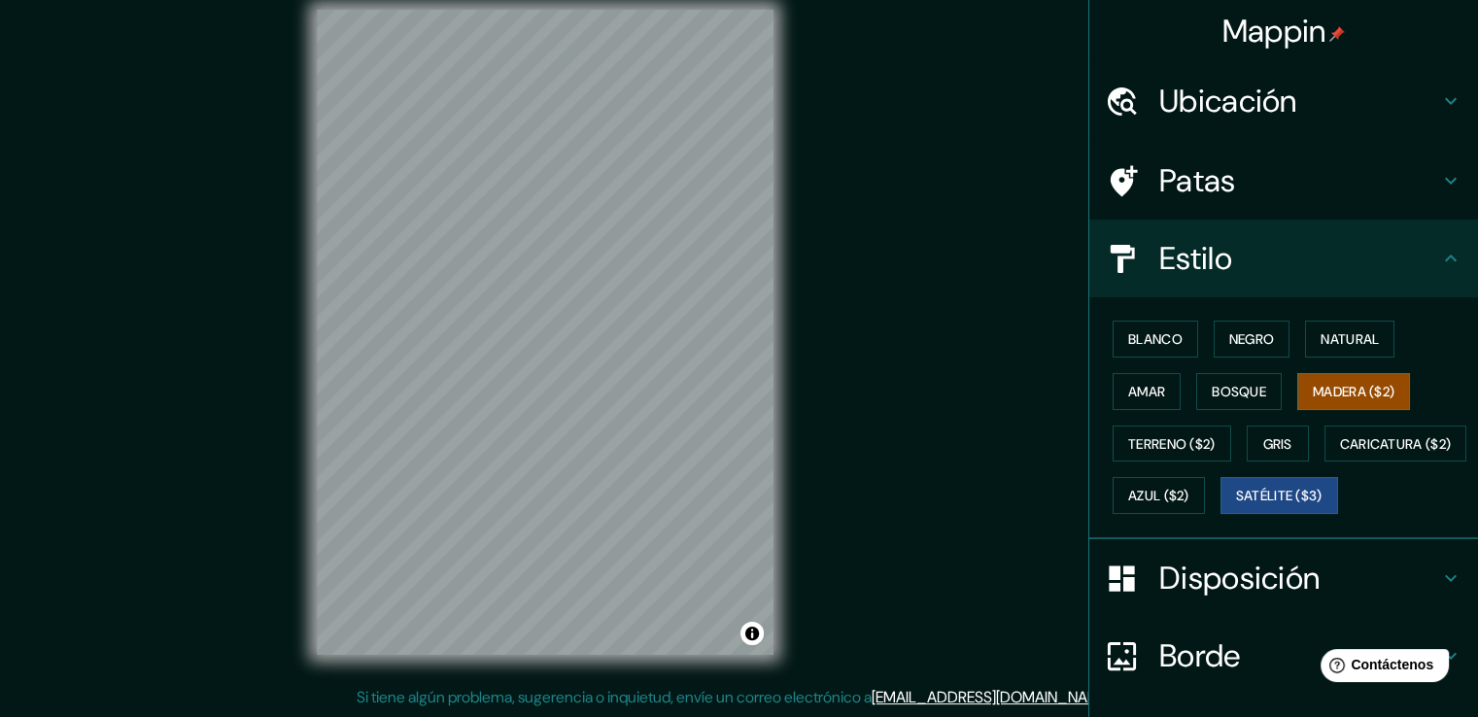
click at [1329, 392] on font "Madera ($2)" at bounding box center [1354, 391] width 82 height 17
click at [1333, 340] on font "Natural" at bounding box center [1349, 338] width 58 height 17
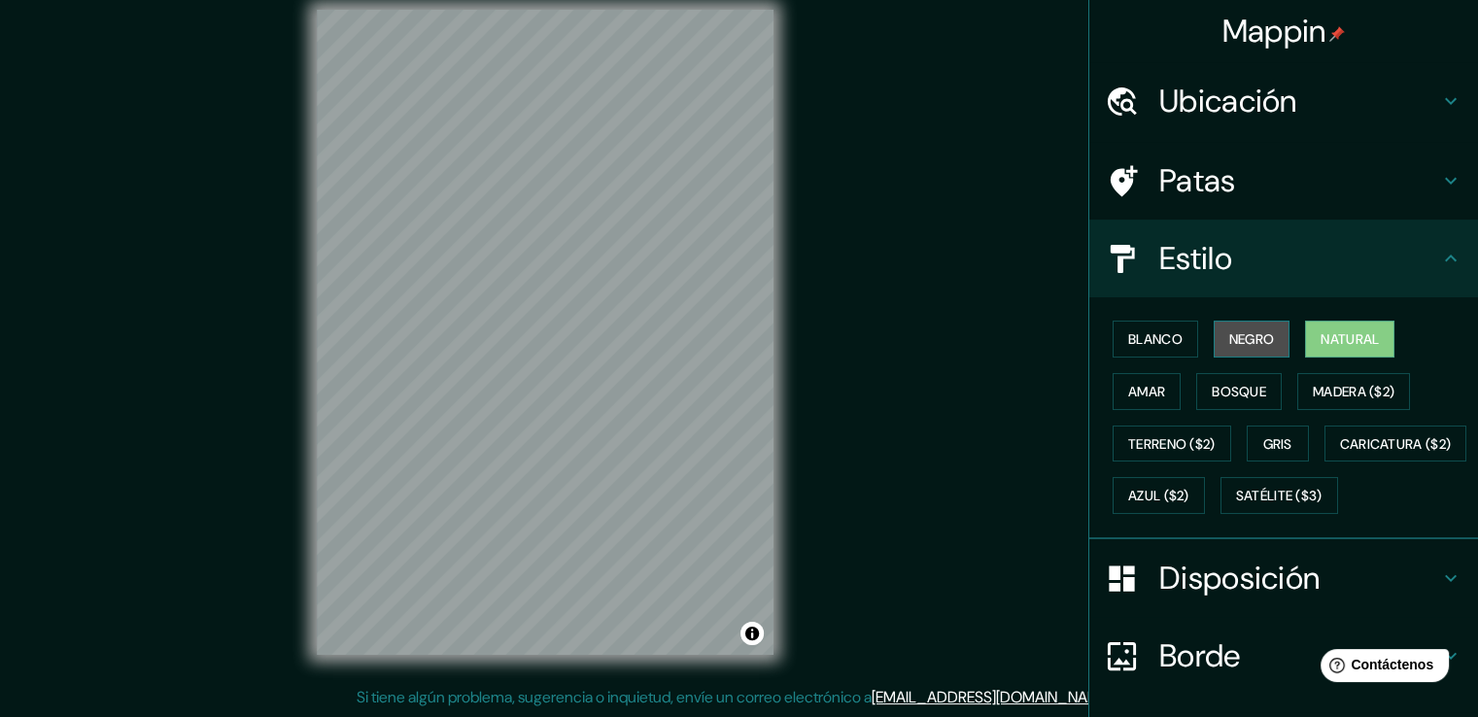
click at [1239, 344] on font "Negro" at bounding box center [1252, 338] width 46 height 17
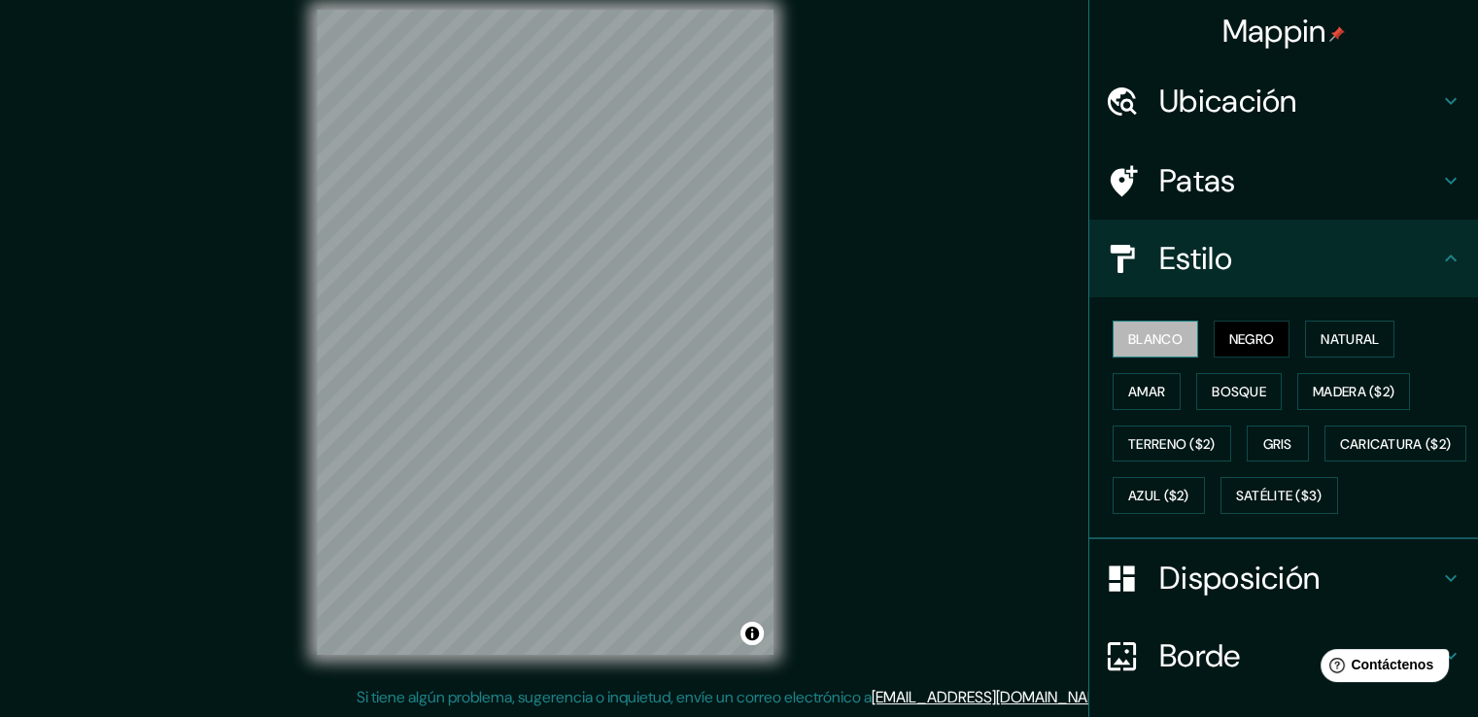
click at [1142, 341] on font "Blanco" at bounding box center [1155, 338] width 54 height 17
click at [1131, 395] on font "Amar" at bounding box center [1146, 391] width 37 height 17
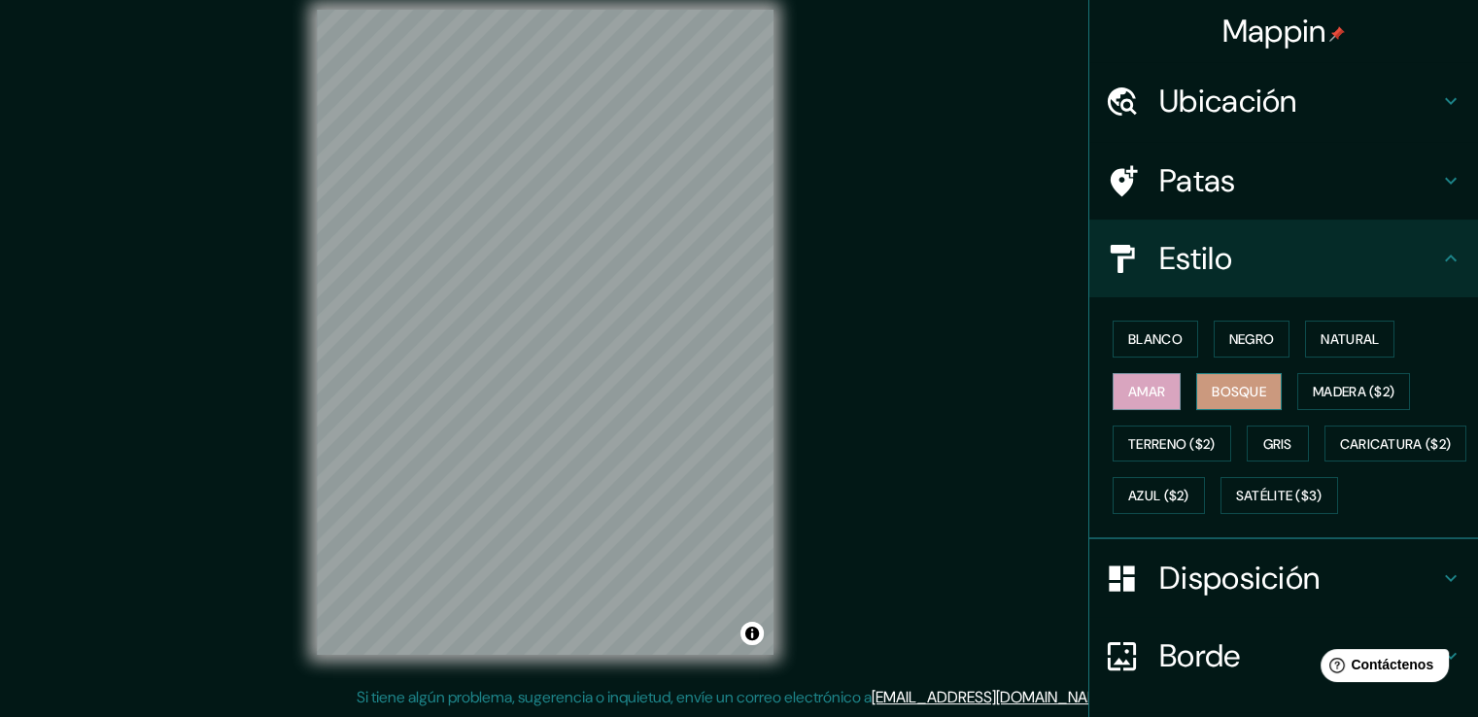
click at [1243, 392] on font "Bosque" at bounding box center [1238, 391] width 54 height 17
click at [1346, 389] on font "Madera ($2)" at bounding box center [1354, 391] width 82 height 17
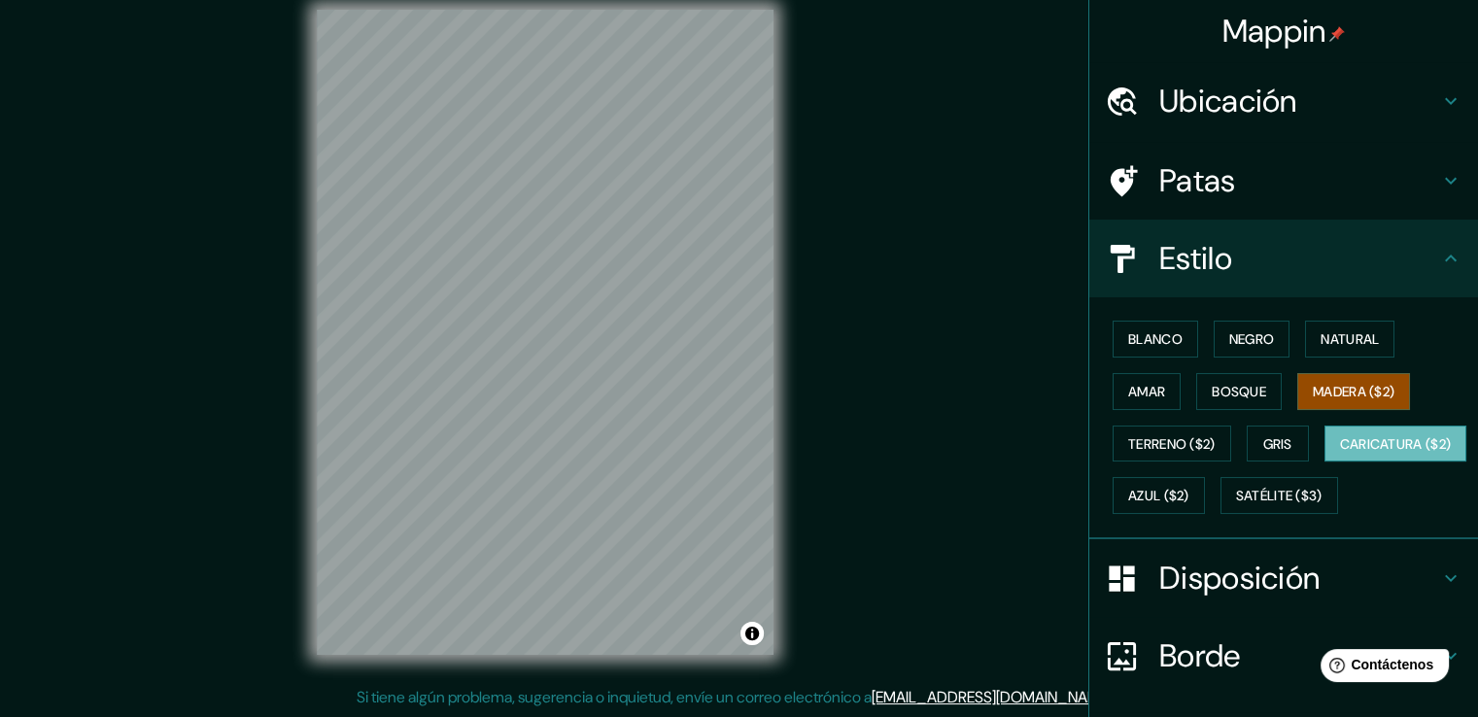
click at [1340, 453] on font "Caricatura ($2)" at bounding box center [1396, 443] width 112 height 17
click at [1337, 395] on font "Madera ($2)" at bounding box center [1354, 391] width 82 height 17
click at [1439, 590] on icon at bounding box center [1450, 577] width 23 height 23
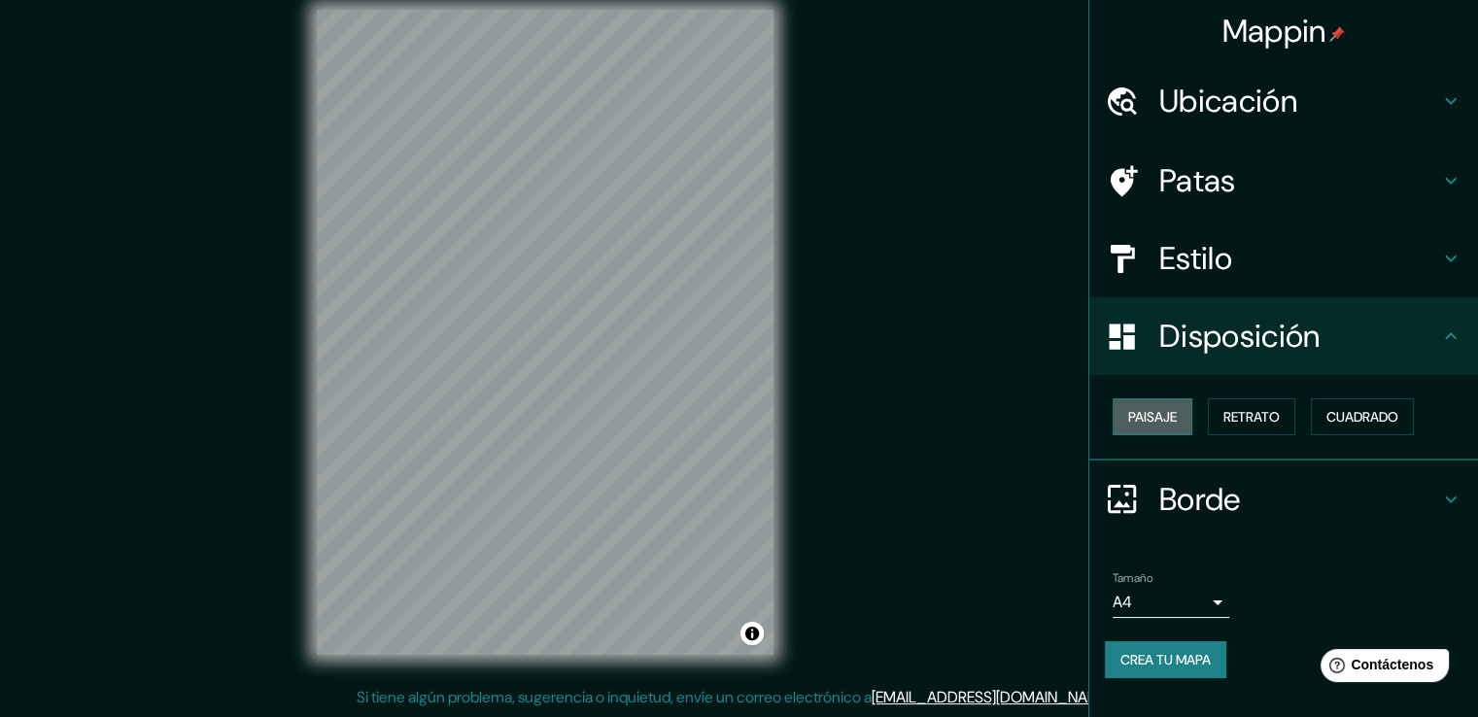
click at [1158, 419] on font "Paisaje" at bounding box center [1152, 416] width 49 height 17
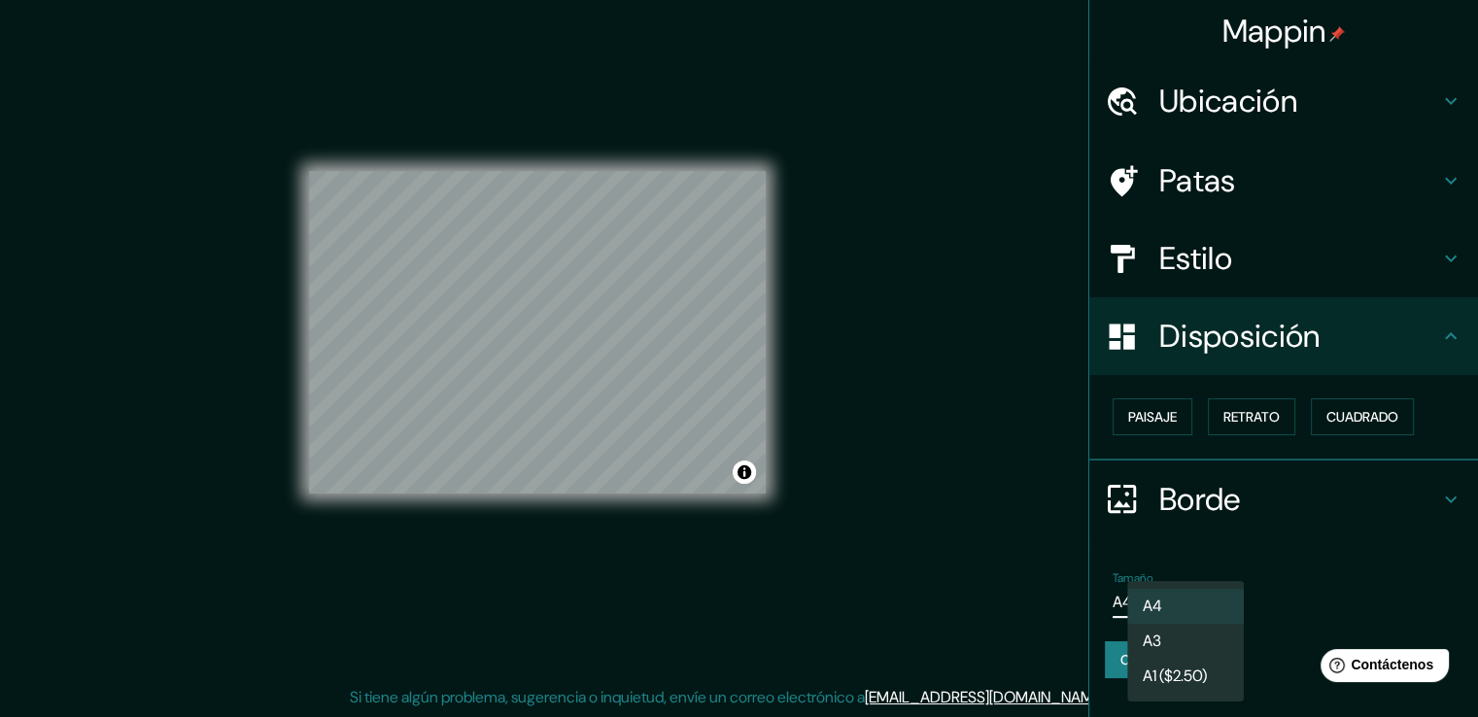
click at [1216, 608] on body "Mappin Ubicación [GEOGRAPHIC_DATA][PERSON_NAME][DATE], [GEOGRAPHIC_DATA] [GEOGR…" at bounding box center [739, 337] width 1478 height 717
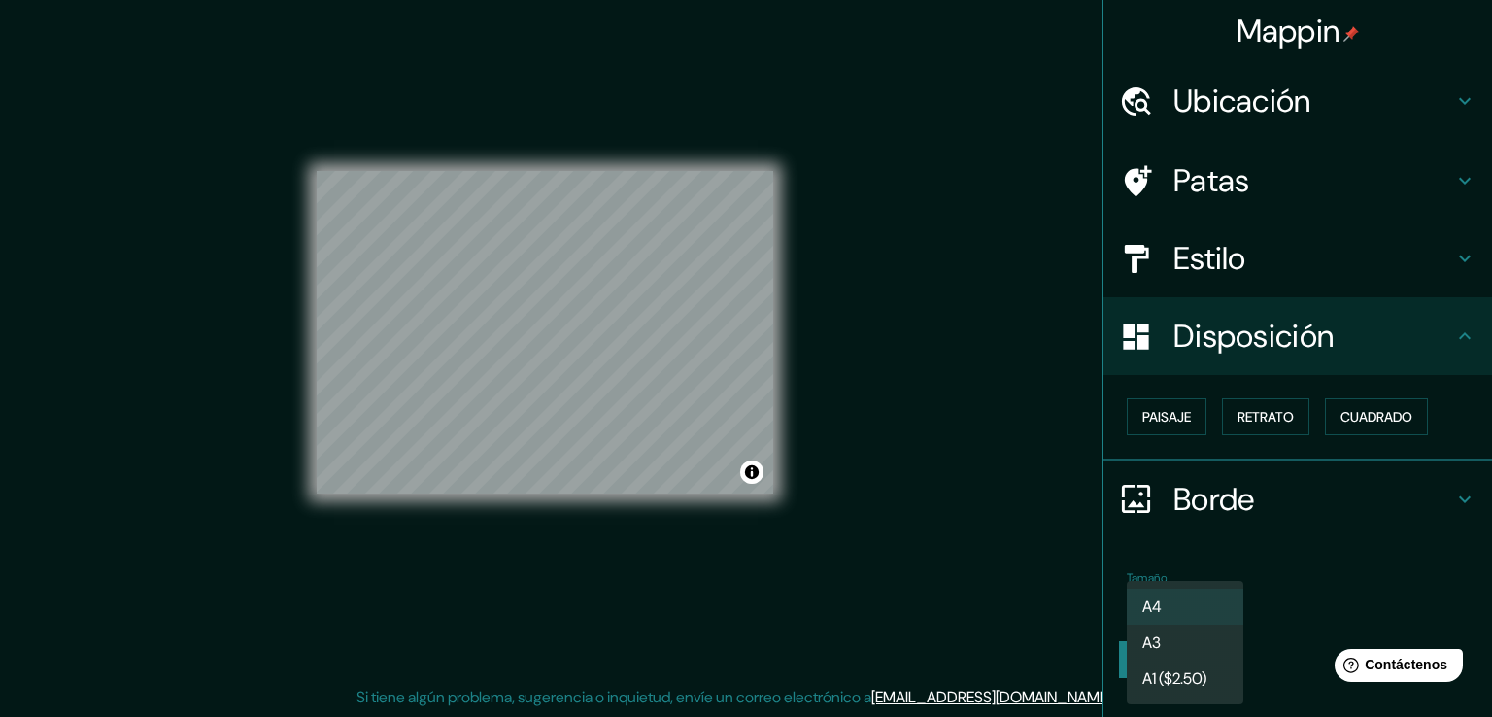
click at [1142, 644] on font "A3" at bounding box center [1151, 642] width 18 height 20
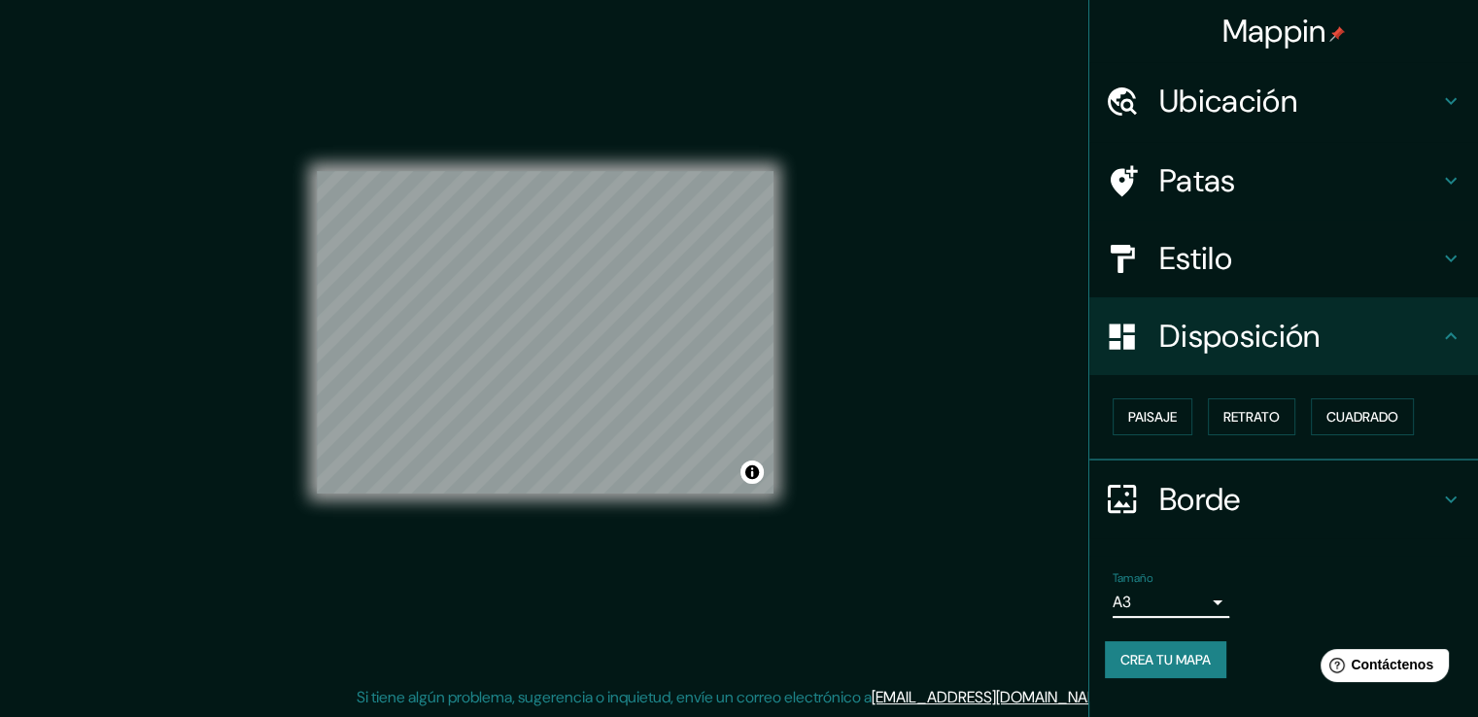
click at [1213, 592] on body "Mappin Ubicación [GEOGRAPHIC_DATA][PERSON_NAME][DATE], [GEOGRAPHIC_DATA] [GEOGR…" at bounding box center [739, 337] width 1478 height 717
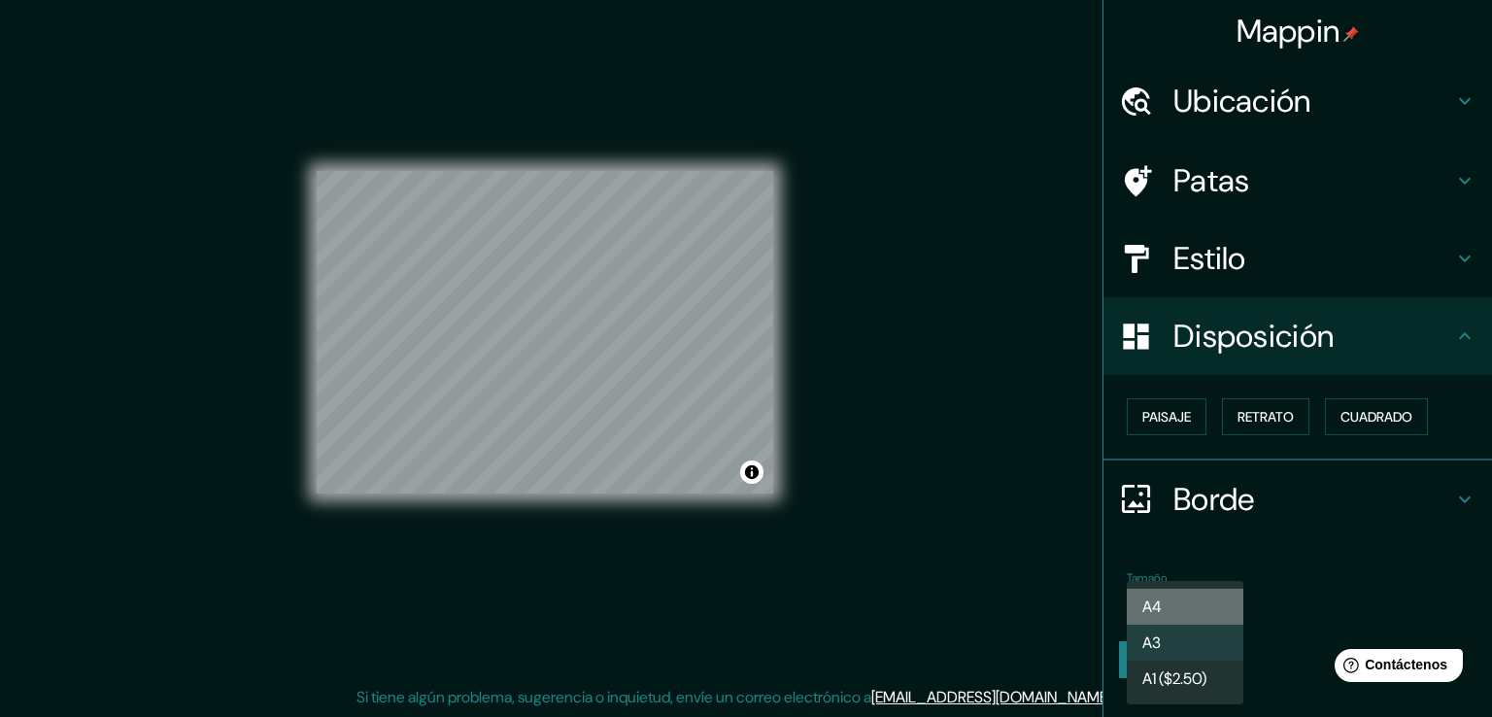
click at [1150, 602] on font "A4" at bounding box center [1151, 607] width 19 height 20
type input "single"
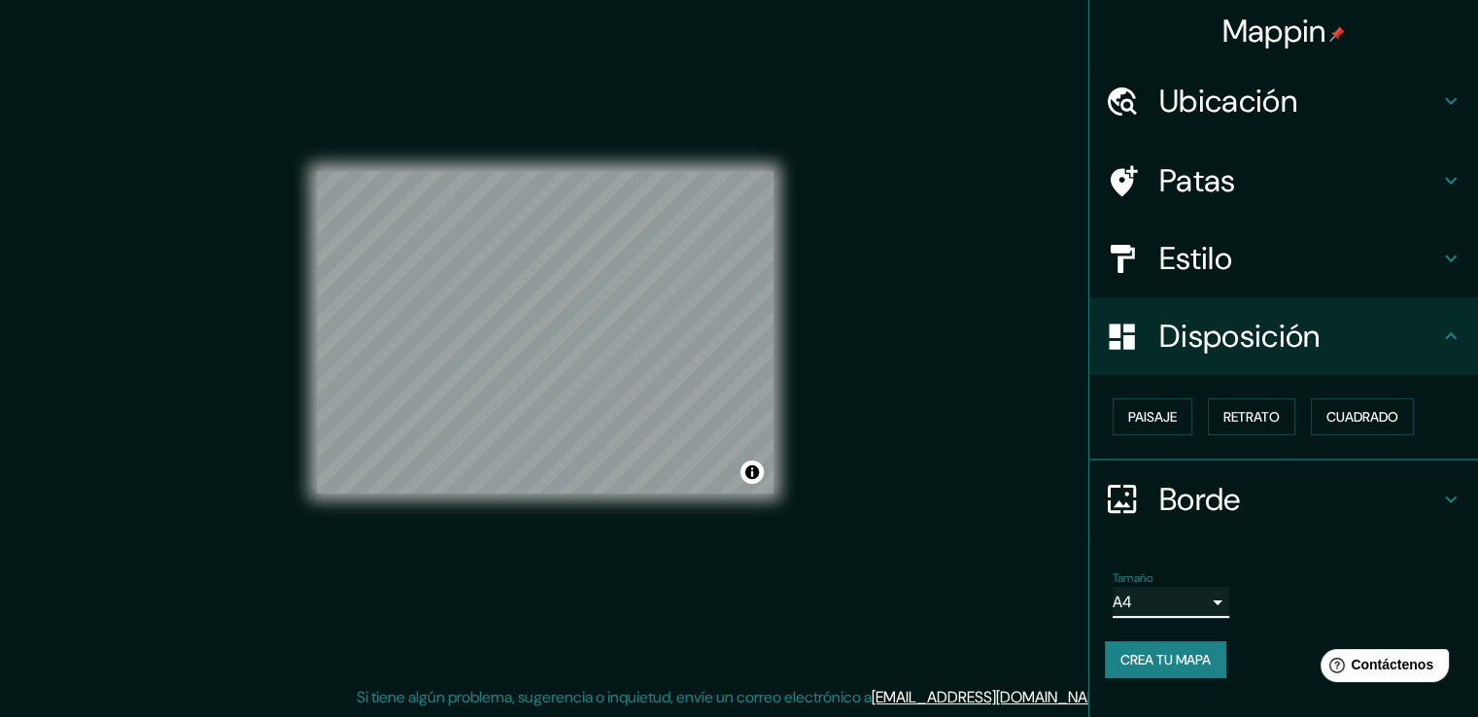
scroll to position [0, 0]
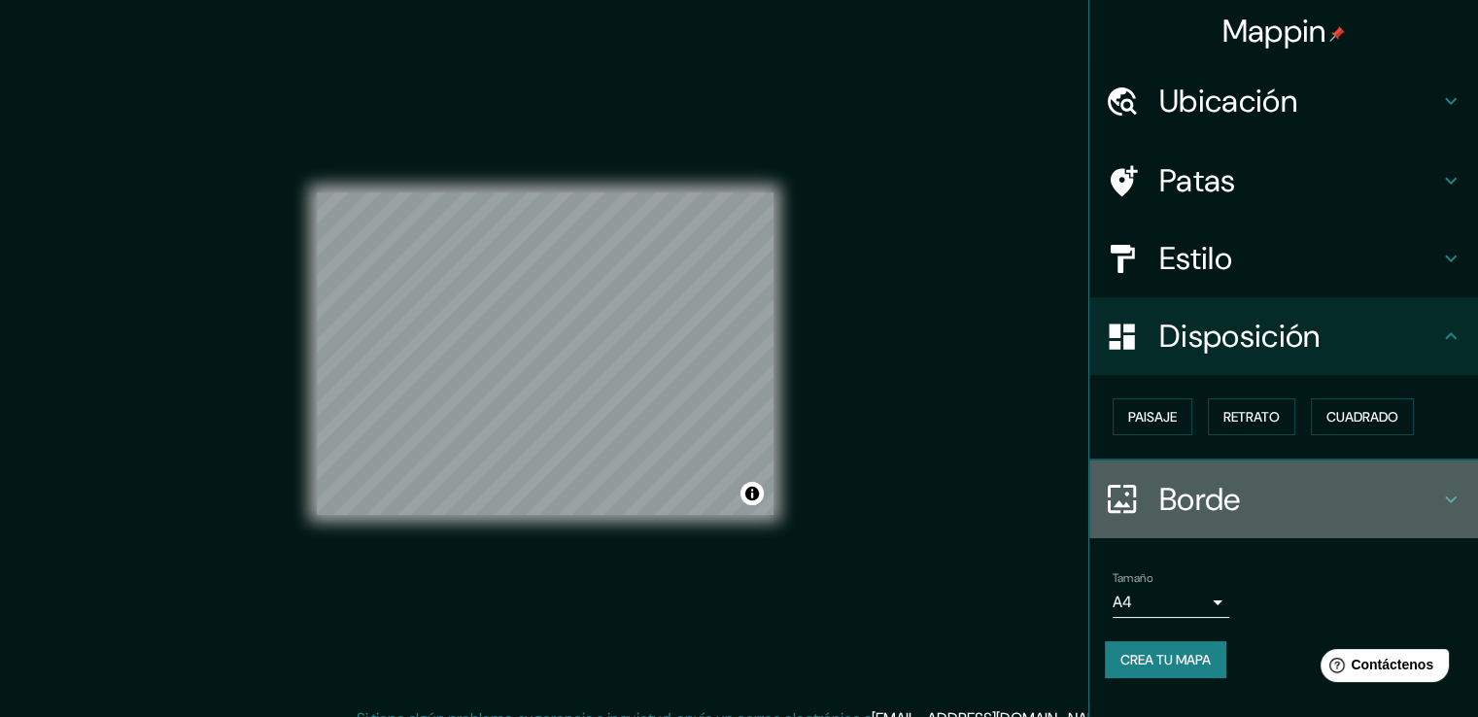
click at [1457, 503] on icon at bounding box center [1450, 499] width 23 height 23
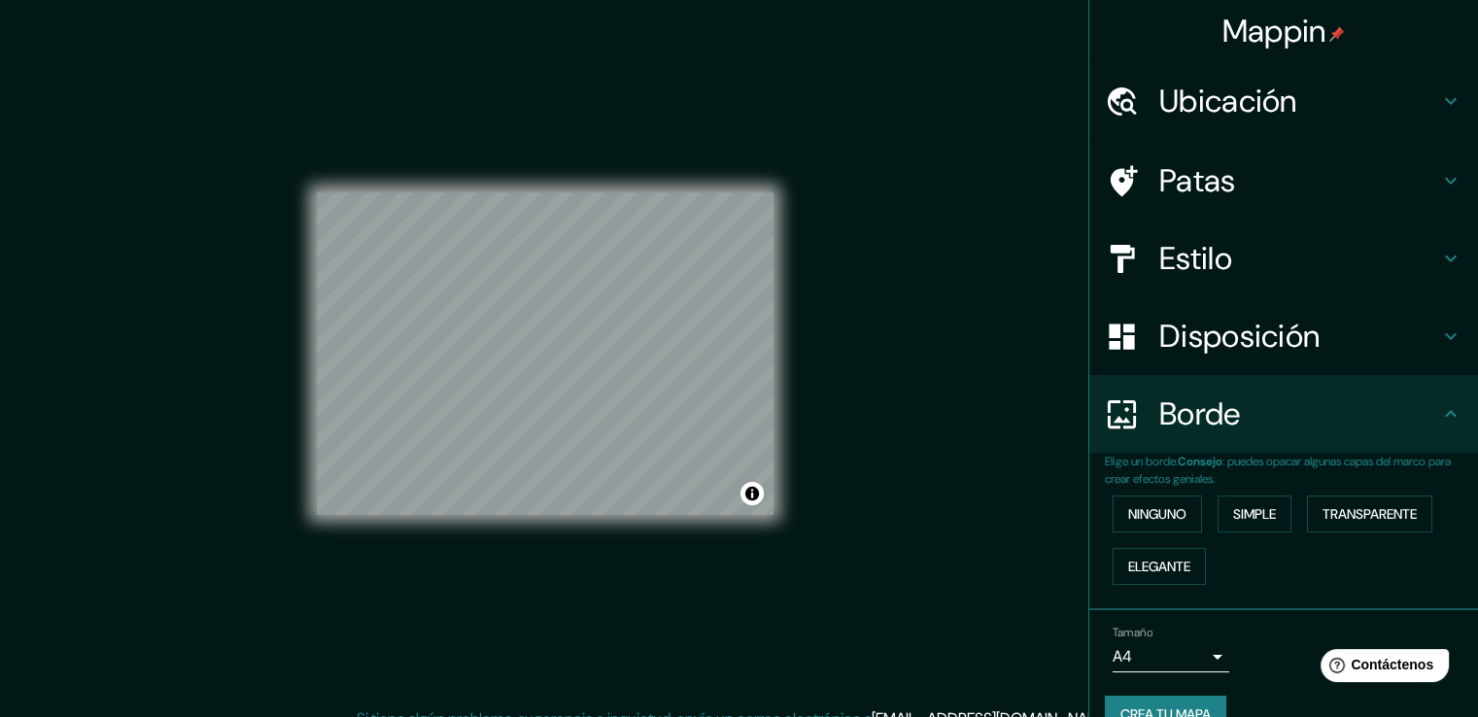
click at [1439, 417] on icon at bounding box center [1450, 413] width 23 height 23
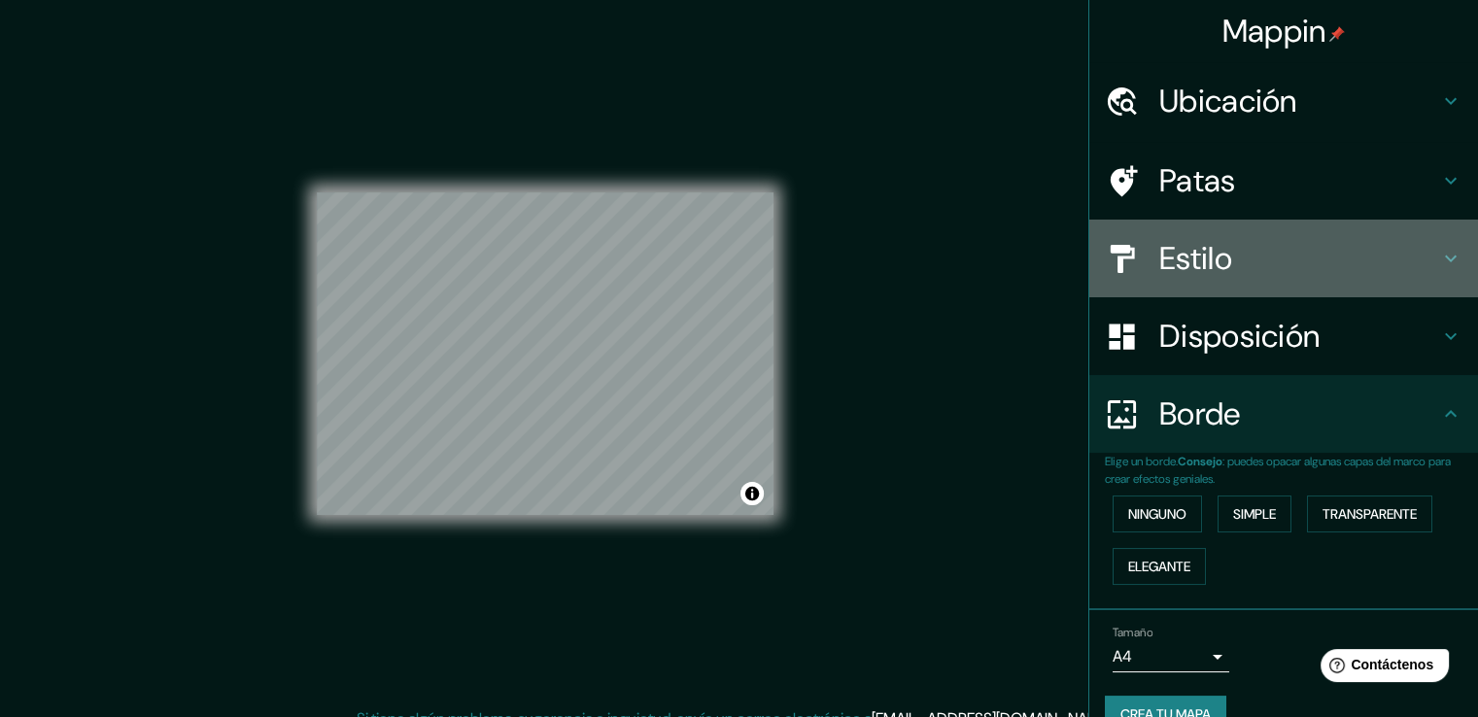
click at [1449, 256] on div "Estilo" at bounding box center [1283, 259] width 389 height 78
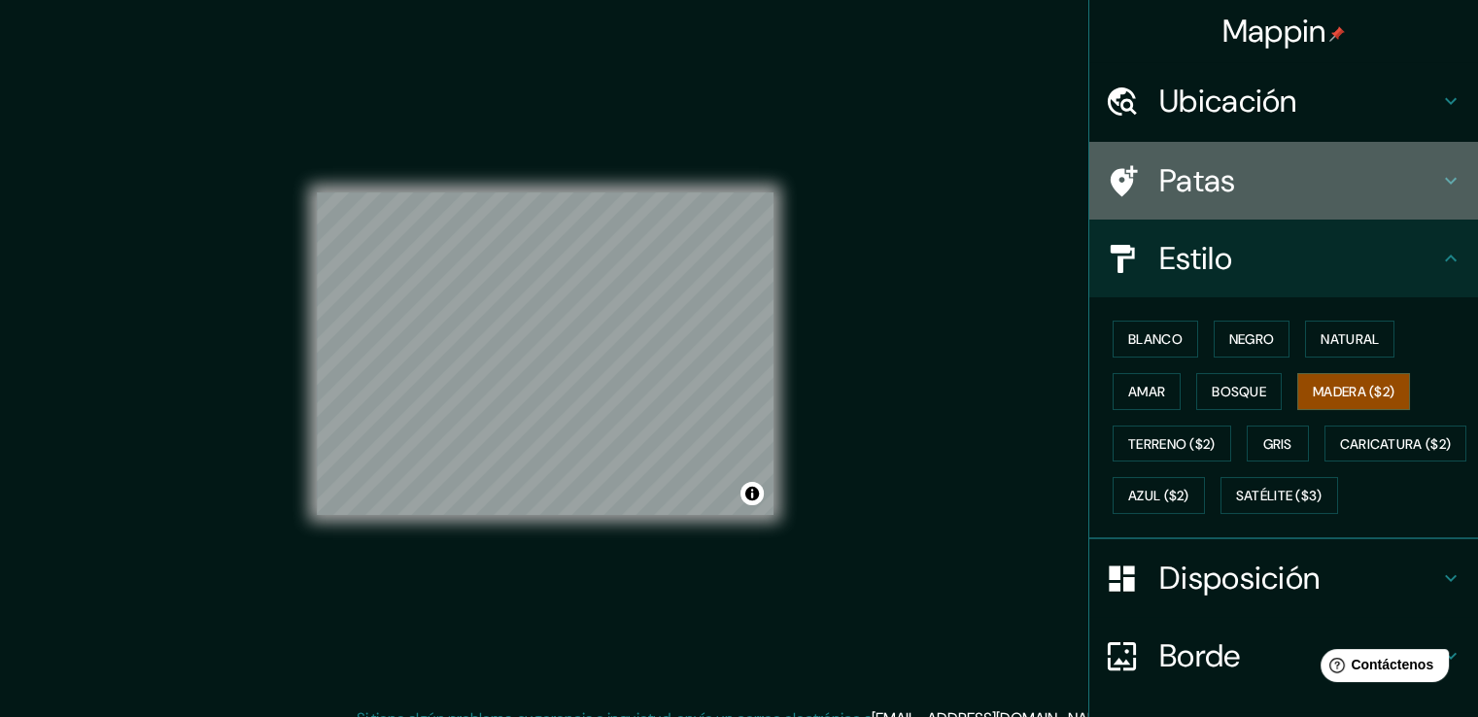
click at [1443, 180] on icon at bounding box center [1450, 180] width 23 height 23
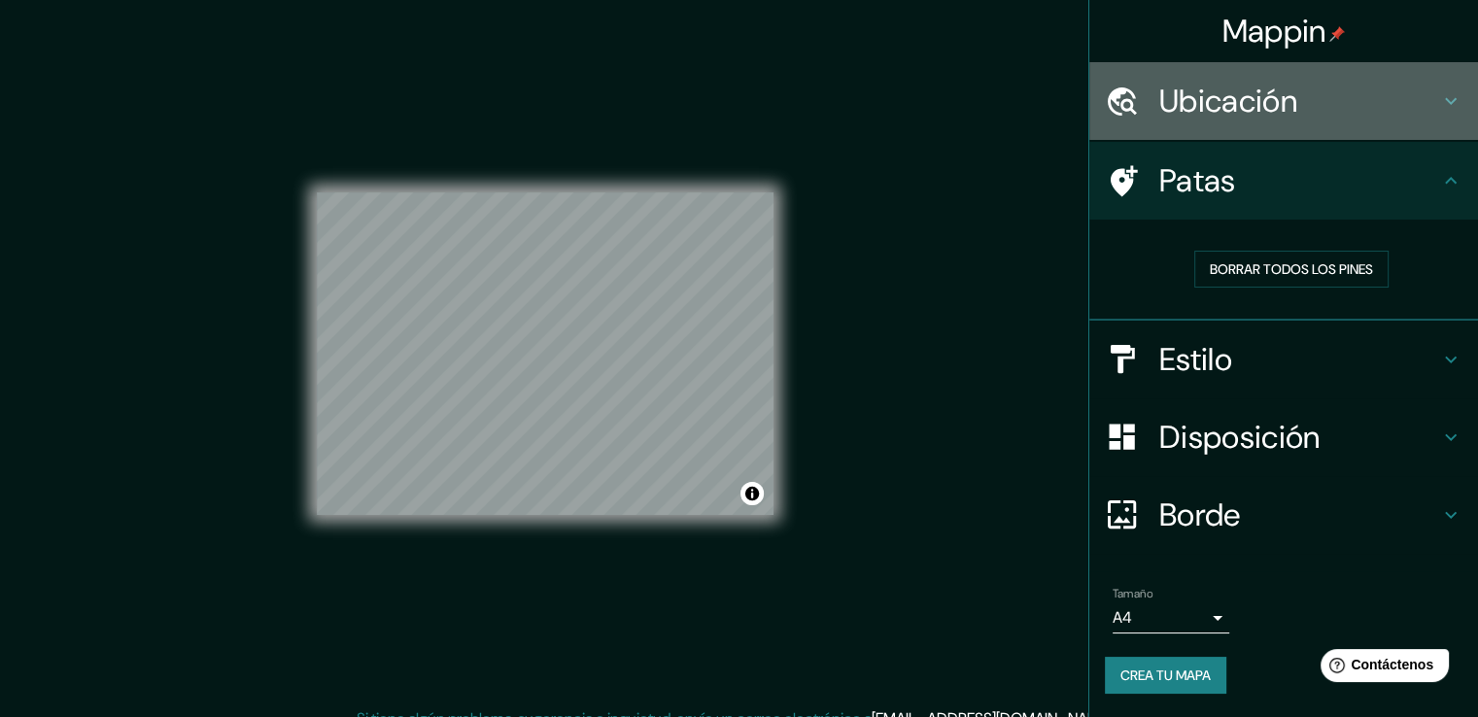
click at [1451, 95] on icon at bounding box center [1450, 100] width 23 height 23
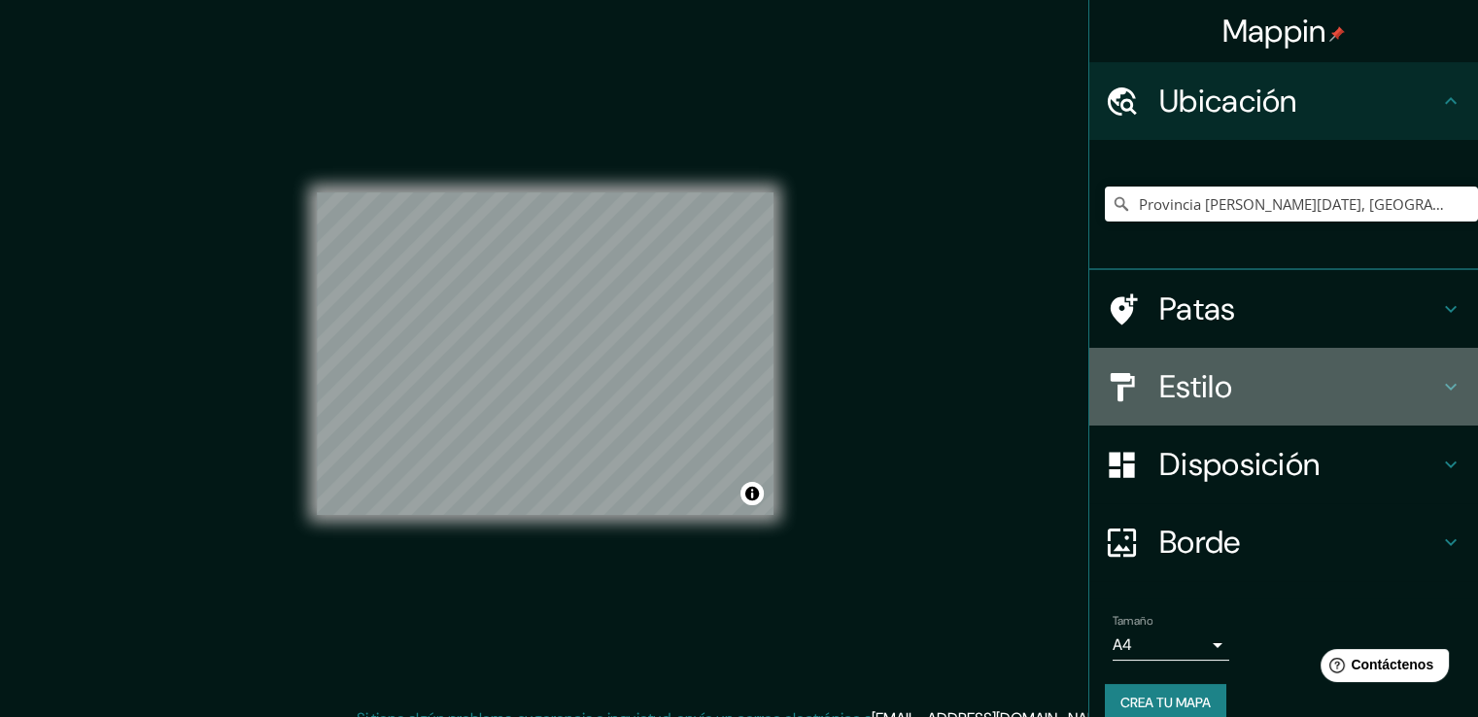
click at [1445, 389] on icon at bounding box center [1451, 387] width 12 height 7
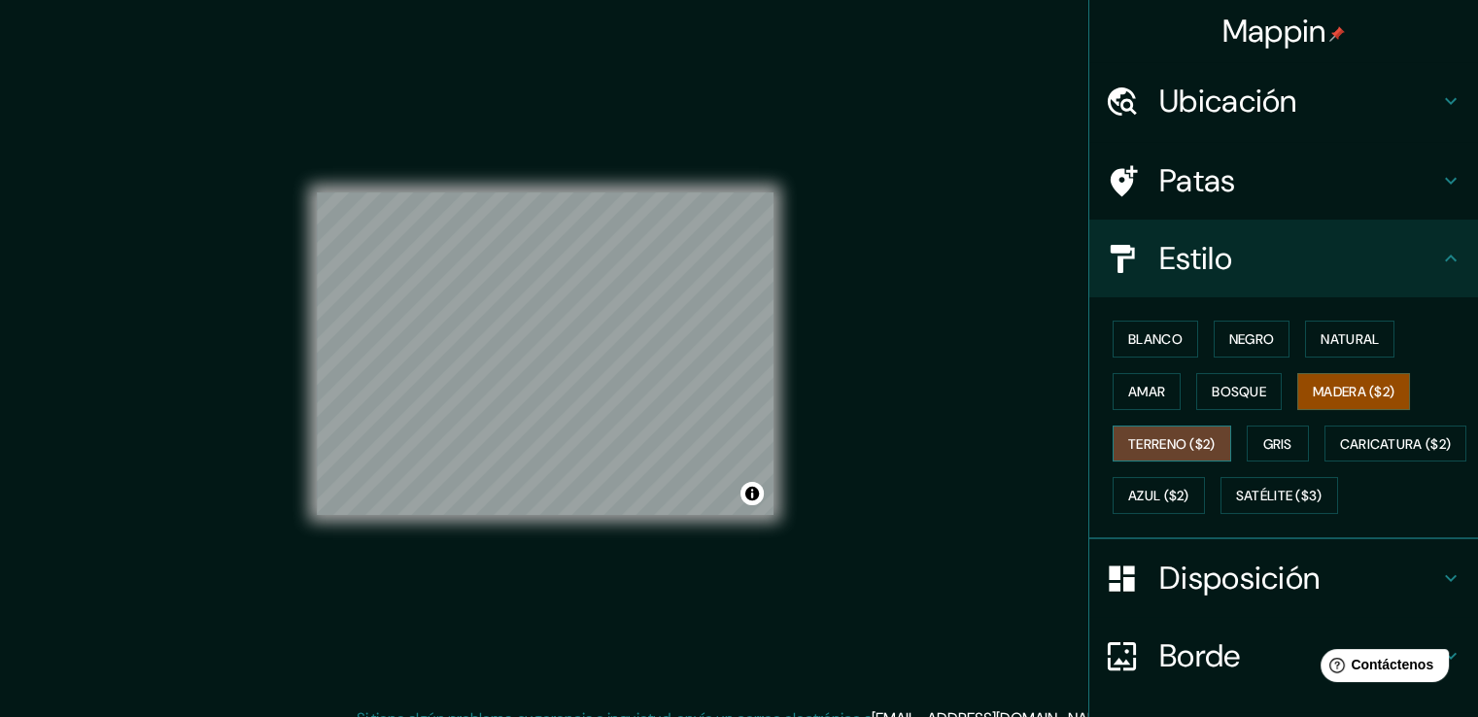
click at [1144, 443] on font "Terreno ($2)" at bounding box center [1171, 443] width 87 height 17
click at [1340, 457] on font "Caricatura ($2)" at bounding box center [1396, 443] width 112 height 25
click at [1168, 440] on font "Terreno ($2)" at bounding box center [1171, 443] width 87 height 17
click at [1249, 389] on font "Bosque" at bounding box center [1238, 391] width 54 height 17
click at [1369, 387] on font "Madera ($2)" at bounding box center [1354, 391] width 82 height 17
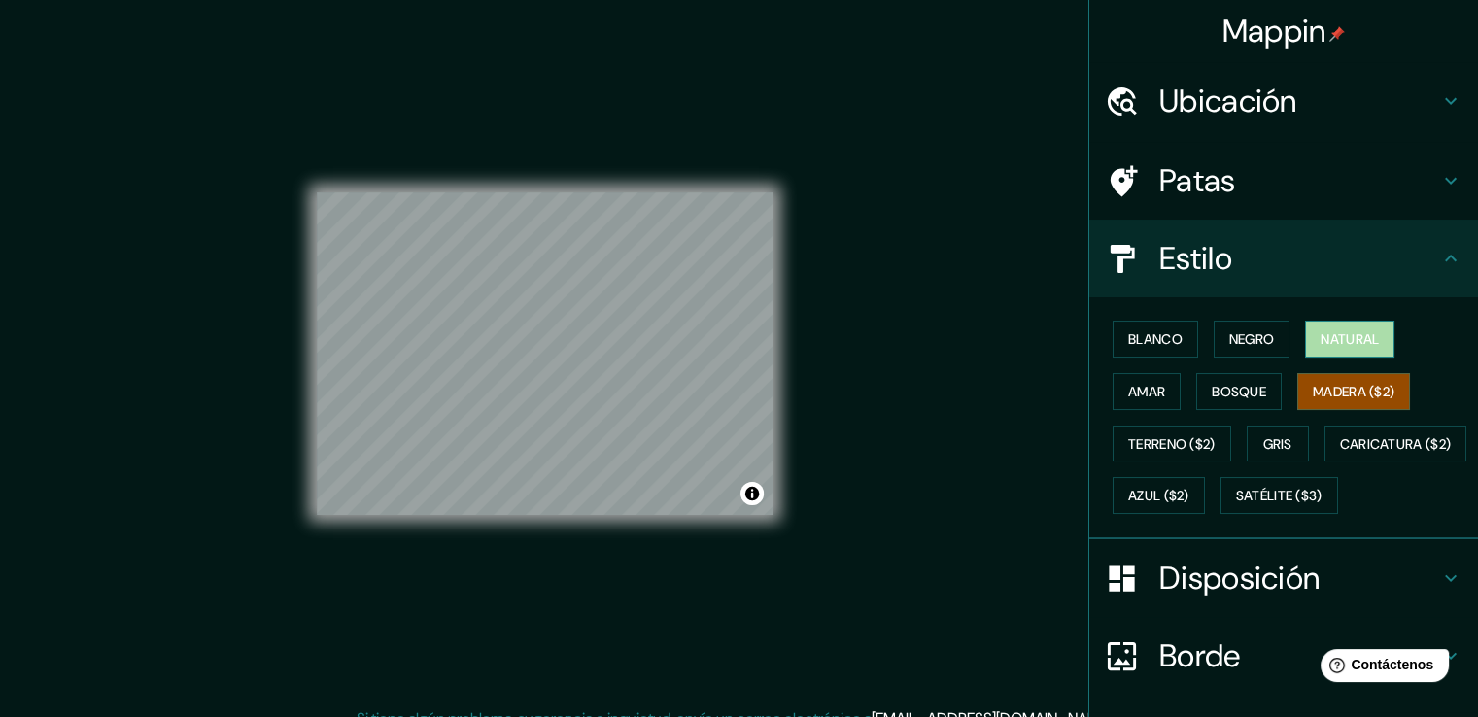
click at [1346, 339] on font "Natural" at bounding box center [1349, 338] width 58 height 17
click at [1229, 342] on font "Negro" at bounding box center [1252, 338] width 46 height 17
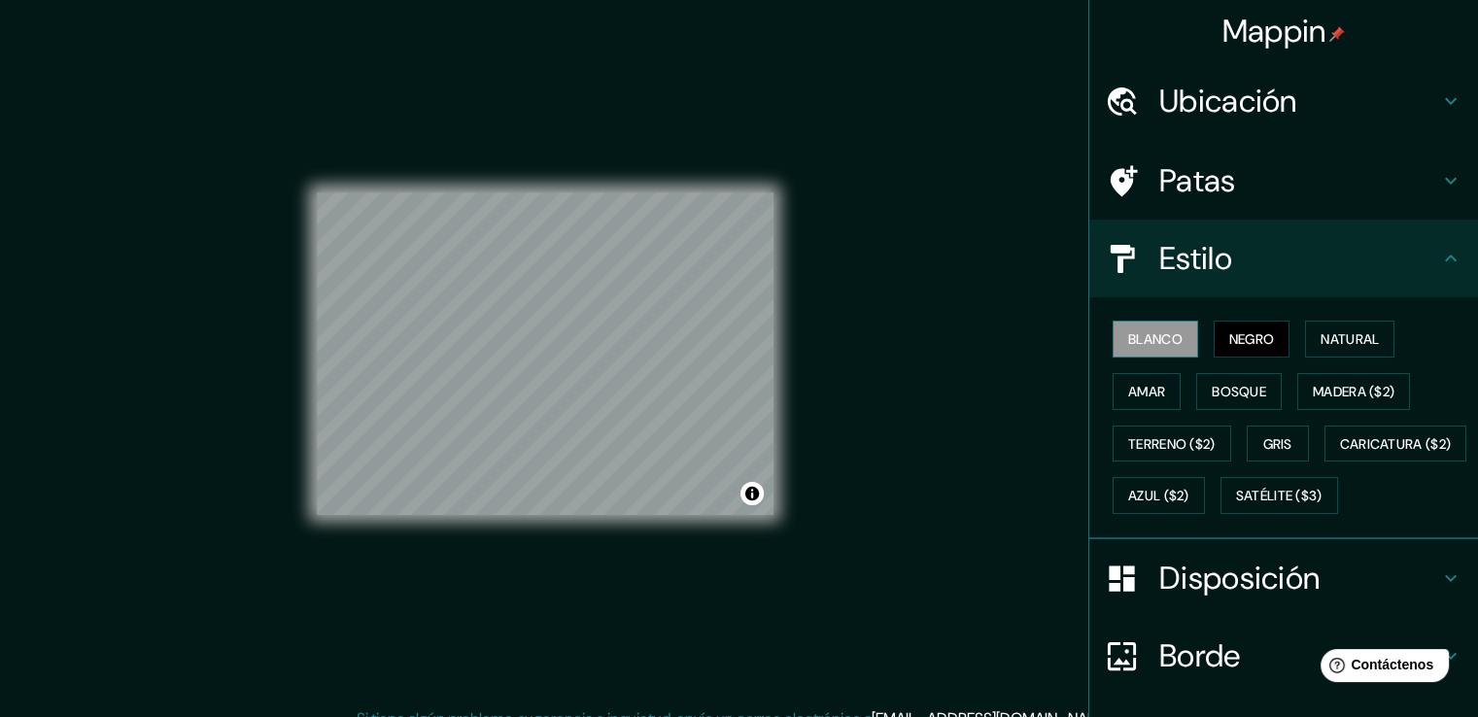
click at [1139, 340] on font "Blanco" at bounding box center [1155, 338] width 54 height 17
click at [1340, 453] on font "Caricatura ($2)" at bounding box center [1396, 443] width 112 height 17
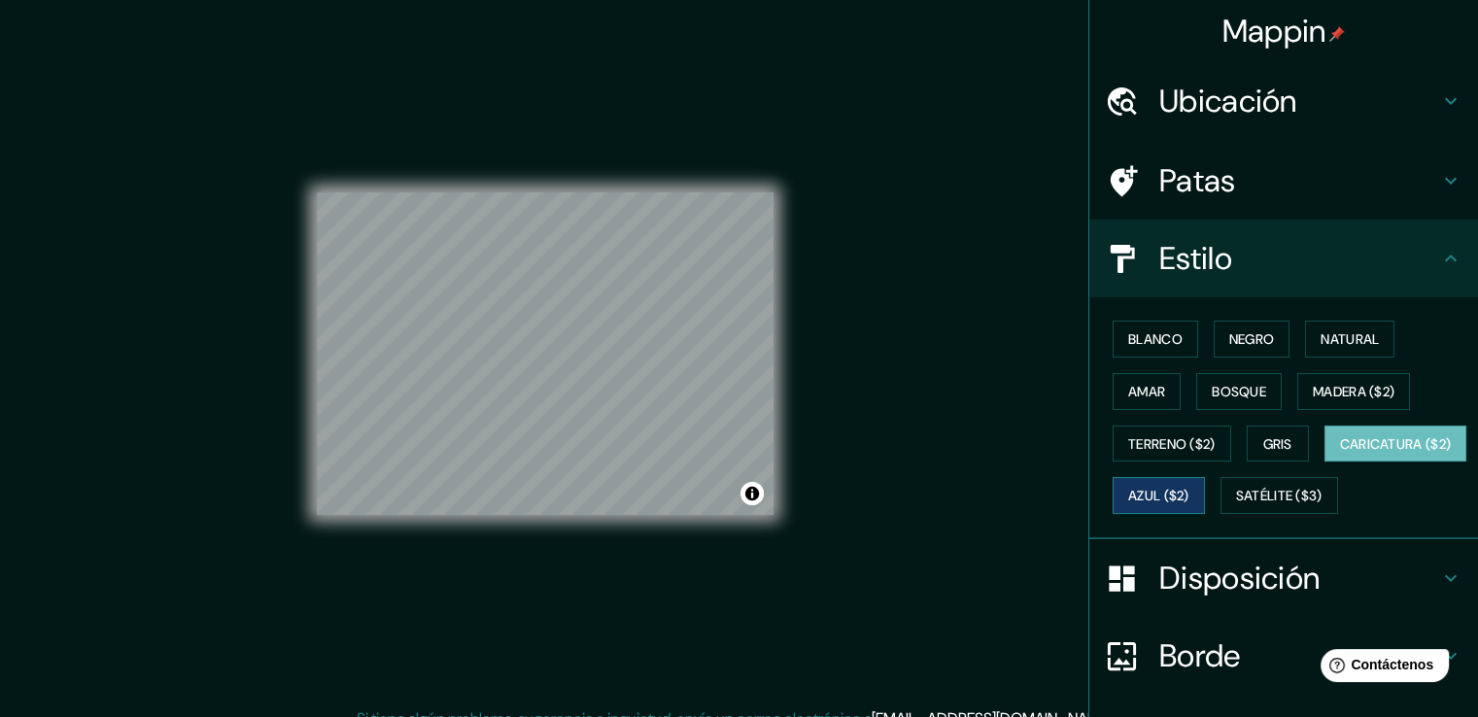
click at [1189, 492] on font "Azul ($2)" at bounding box center [1158, 496] width 61 height 17
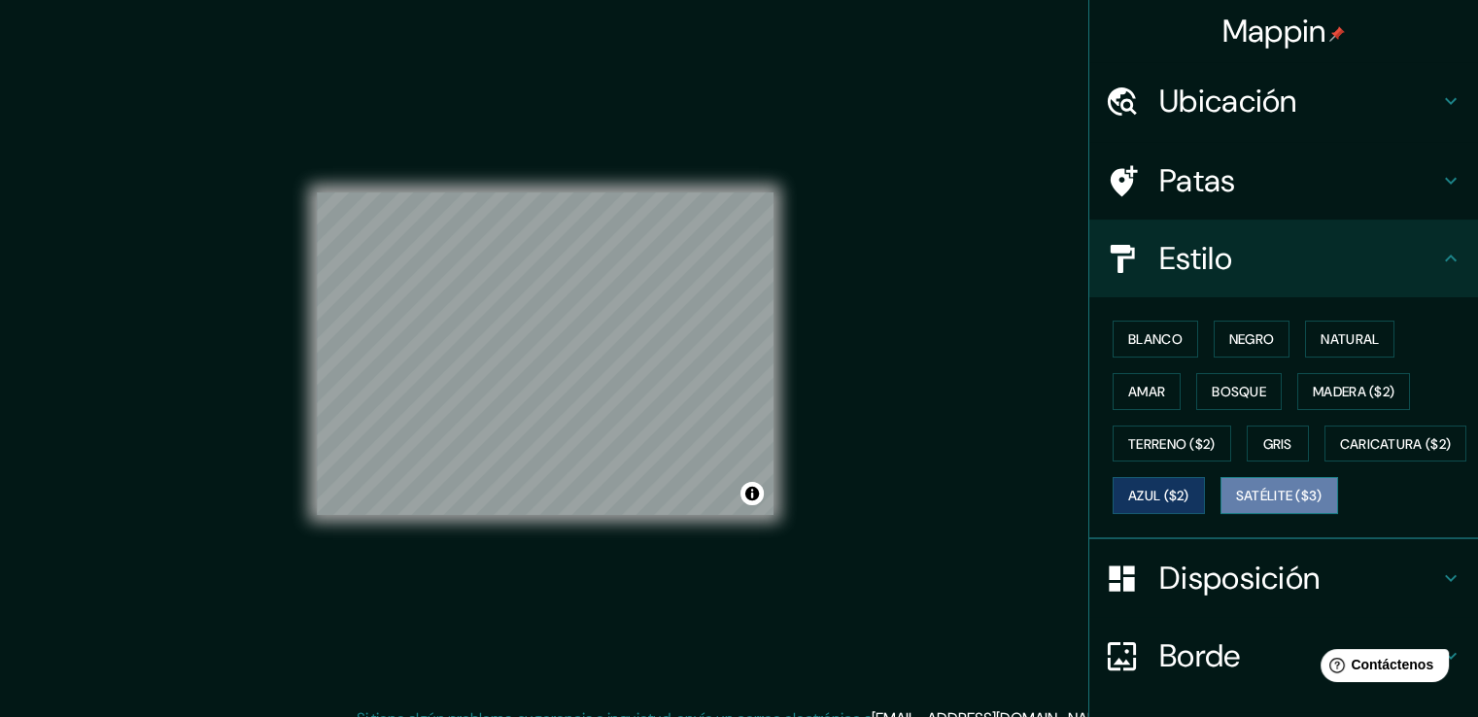
click at [1236, 505] on font "Satélite ($3)" at bounding box center [1279, 496] width 86 height 17
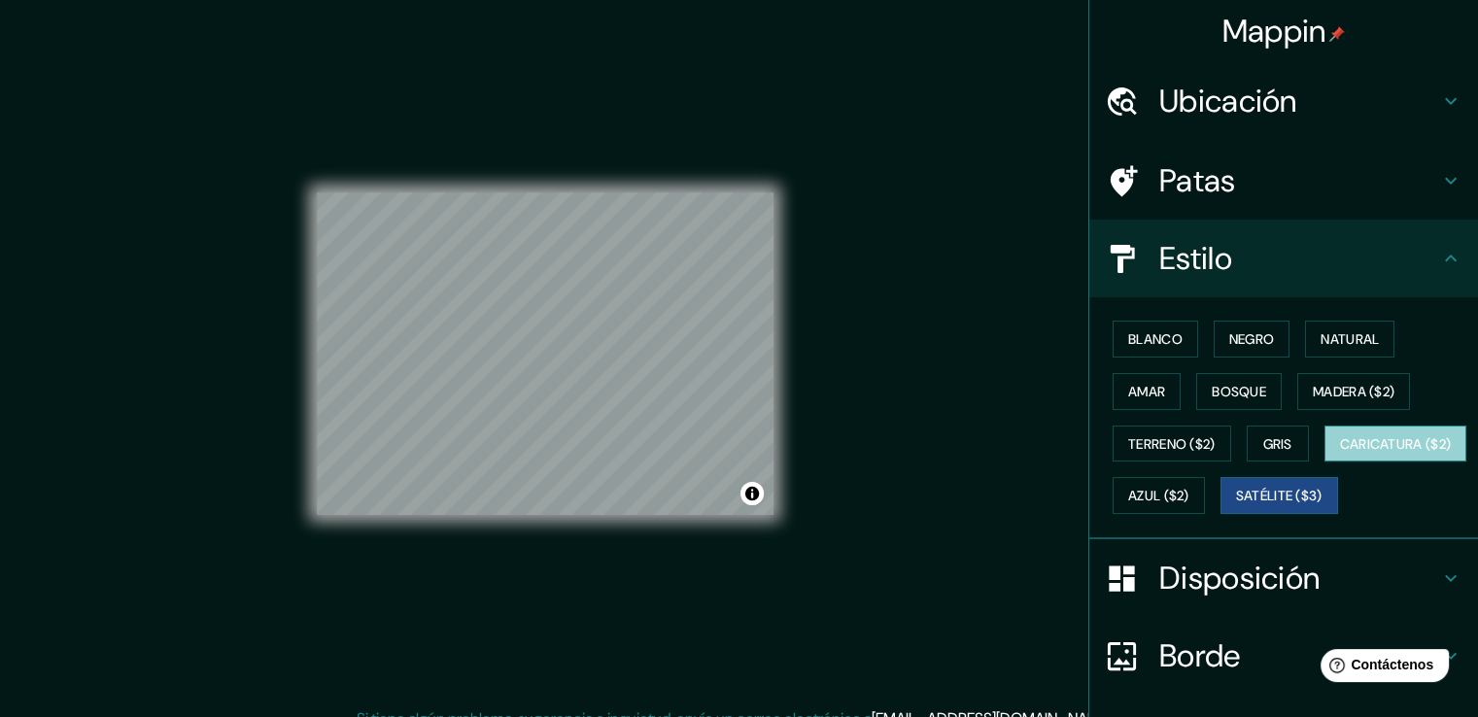
click at [1340, 457] on font "Caricatura ($2)" at bounding box center [1396, 443] width 112 height 25
